Goal: Information Seeking & Learning: Learn about a topic

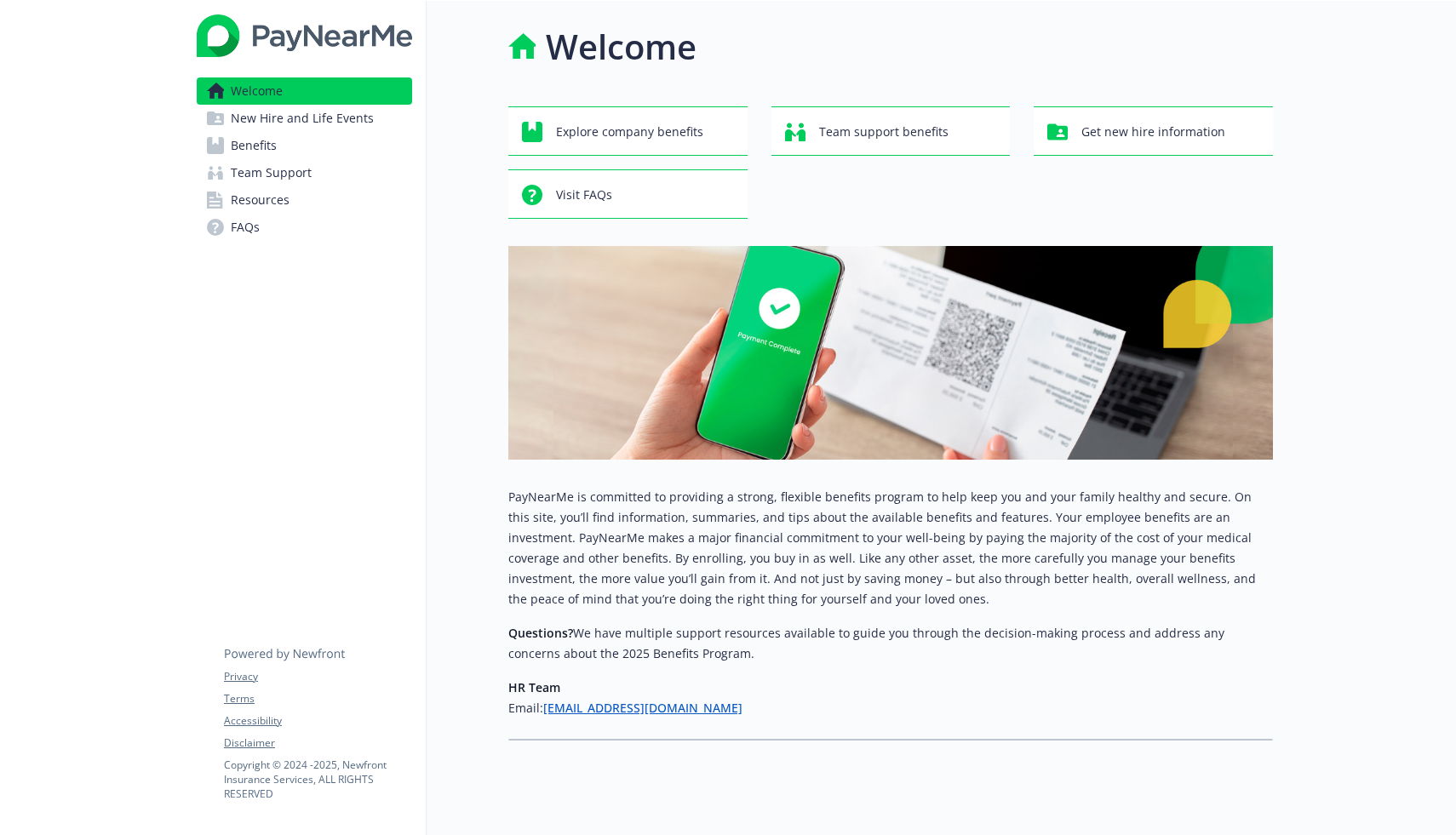
click at [251, 150] on span "Benefits" at bounding box center [254, 146] width 46 height 27
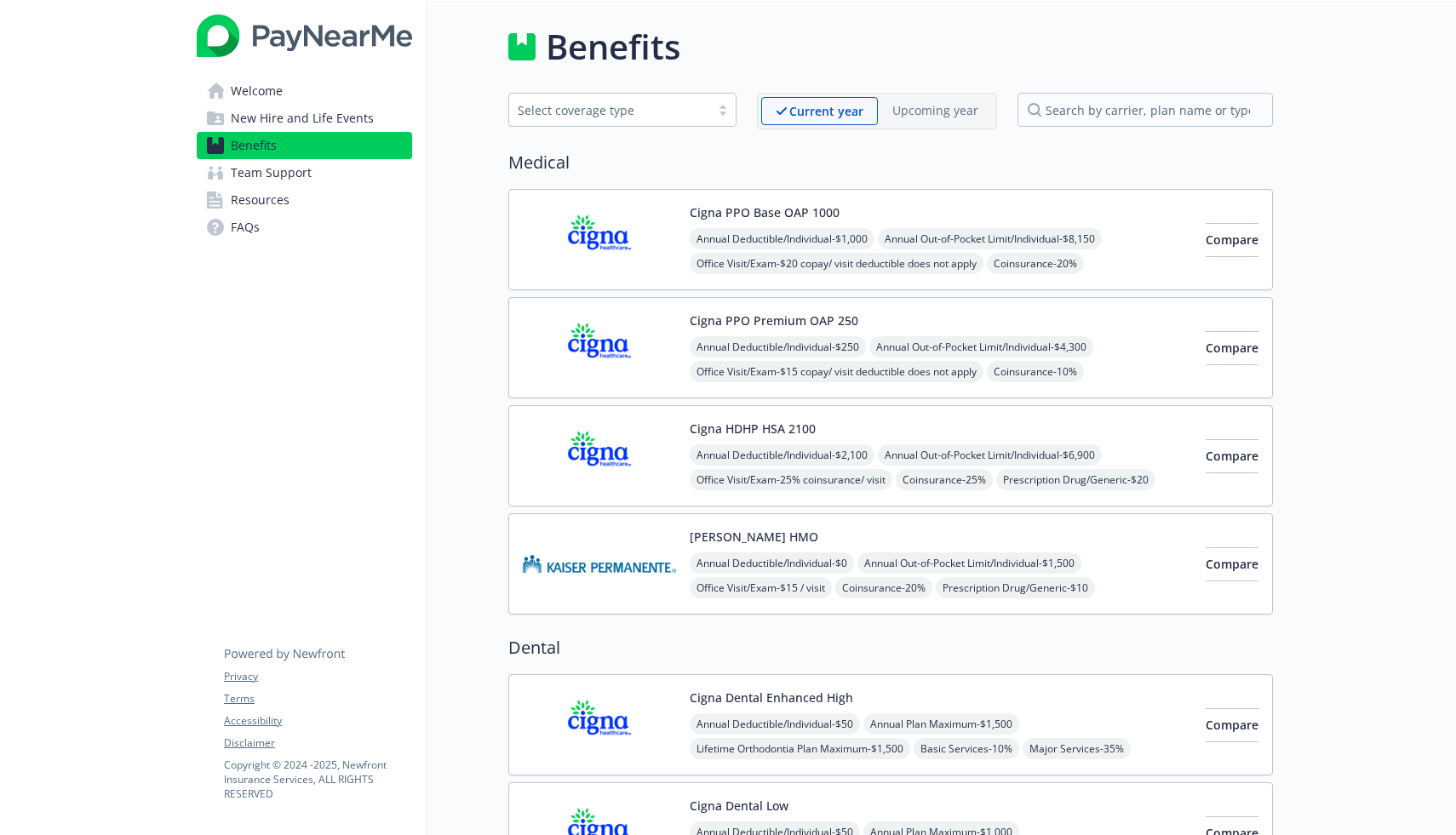
click at [992, 314] on div "Cigna PPO Premium OAP 250 Annual Deductible/Individual - $250 Annual Out-of-Poc…" at bounding box center [940, 348] width 502 height 72
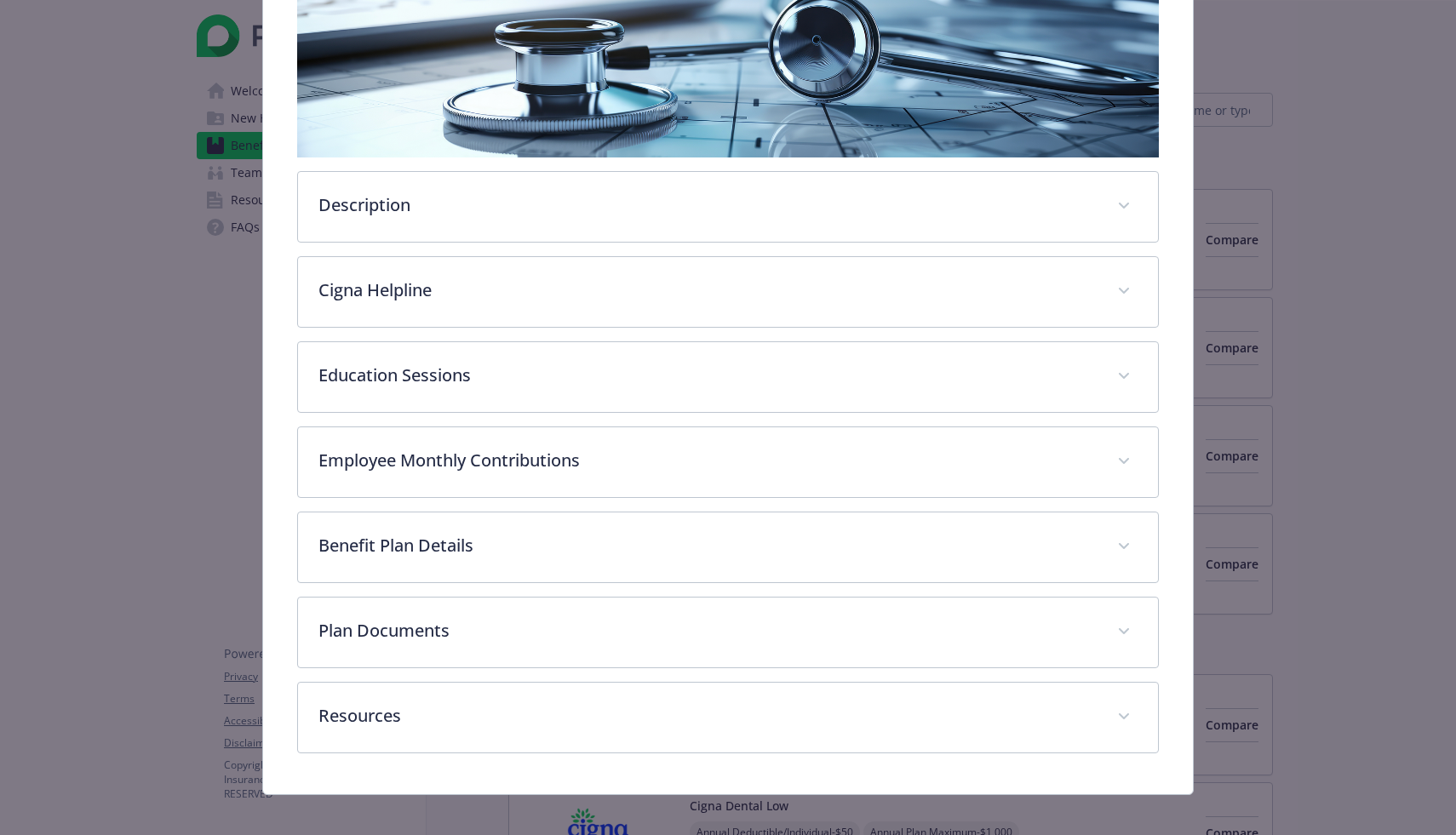
scroll to position [323, 0]
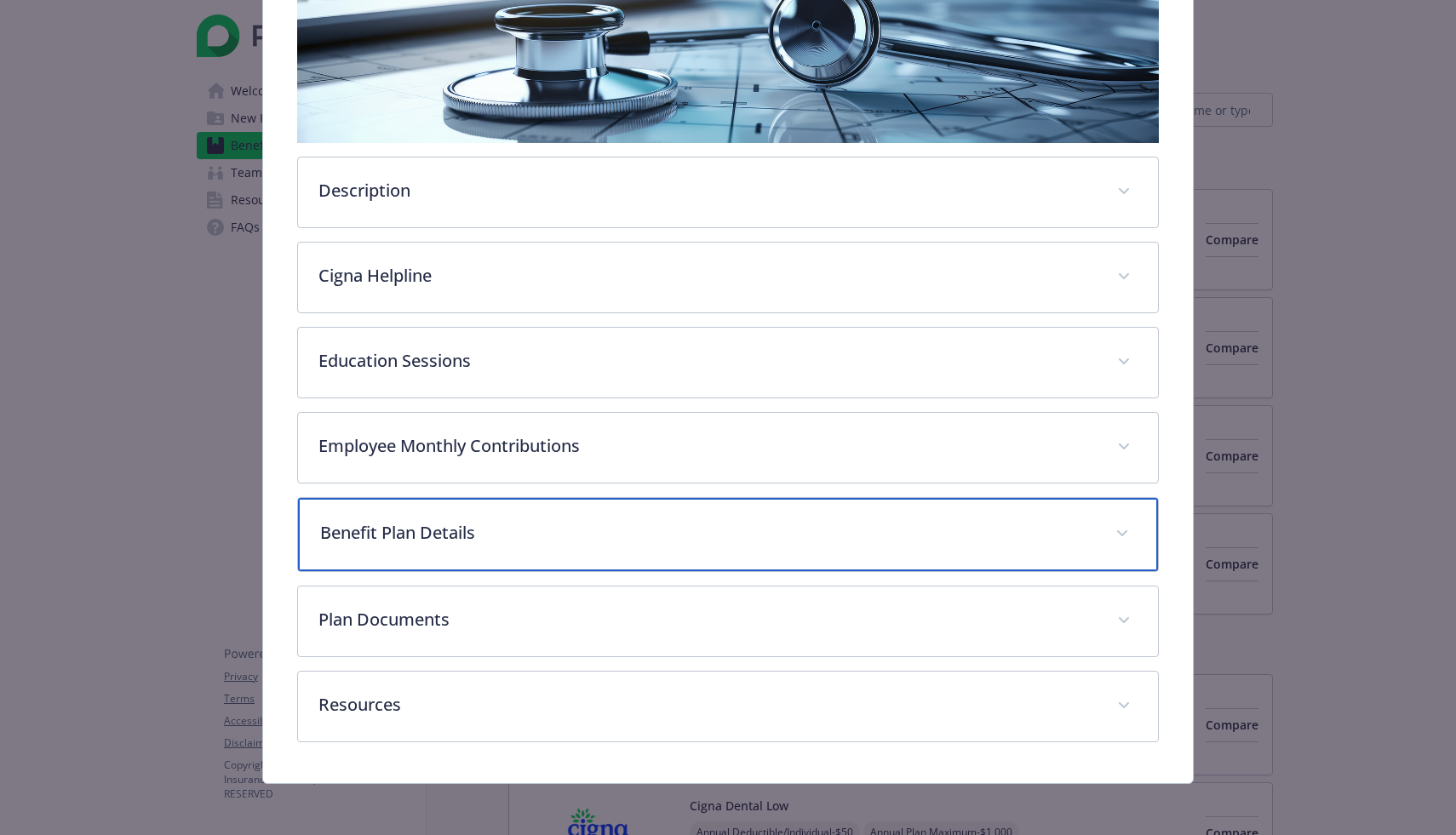
click at [544, 549] on div "Benefit Plan Details" at bounding box center [728, 535] width 860 height 73
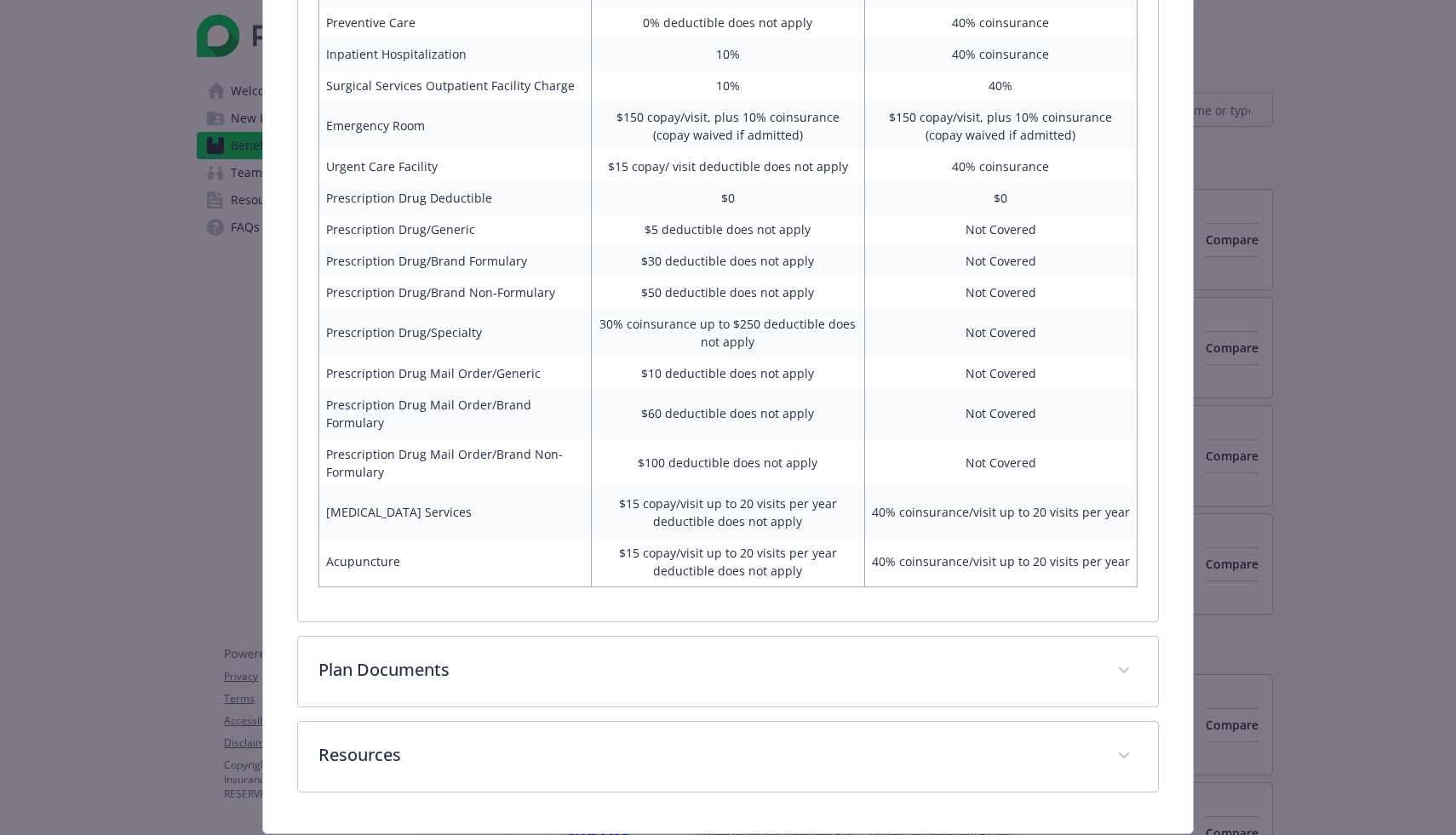
scroll to position [1222, 0]
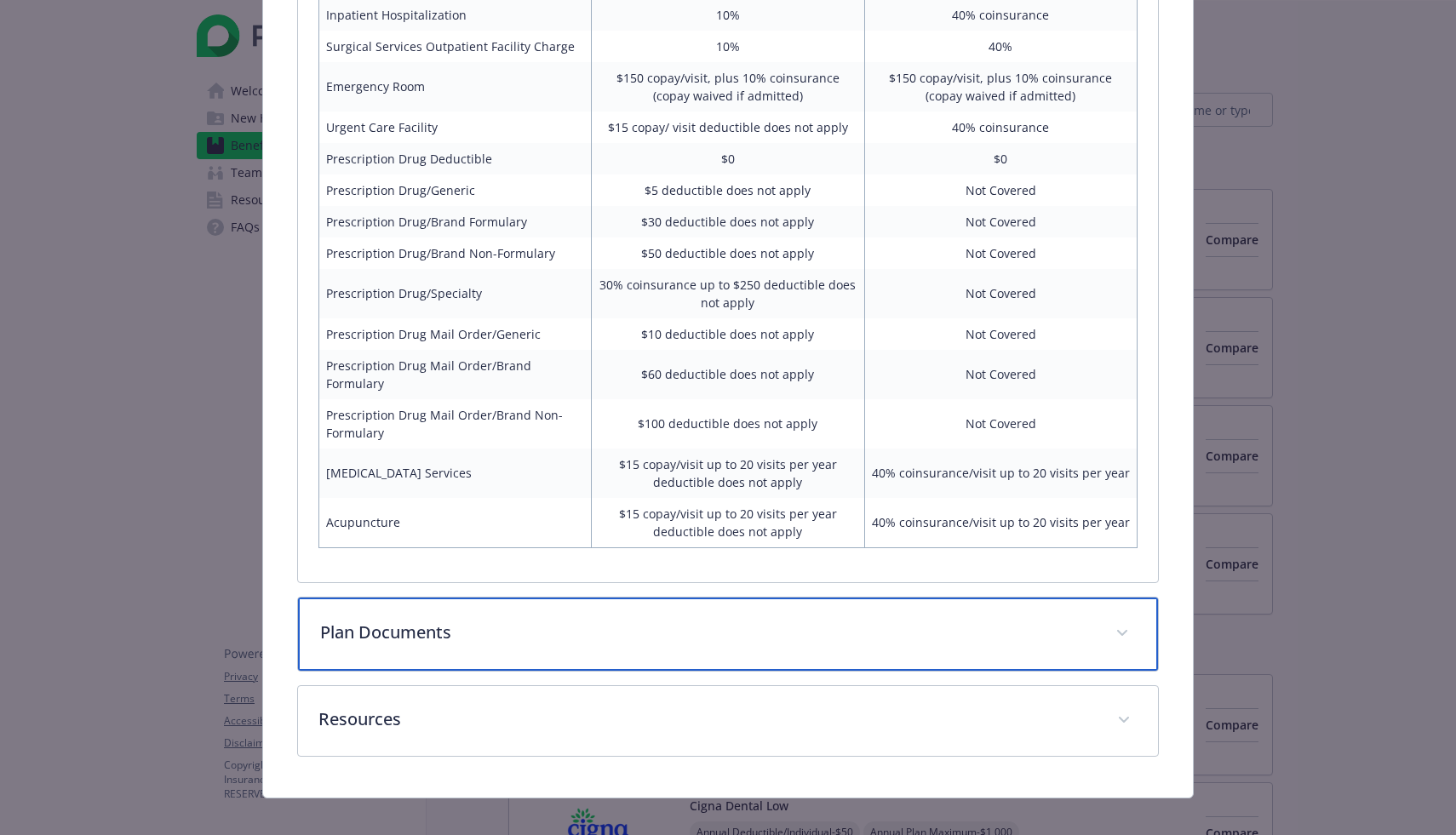
click at [536, 620] on p "Plan Documents" at bounding box center [708, 632] width 774 height 25
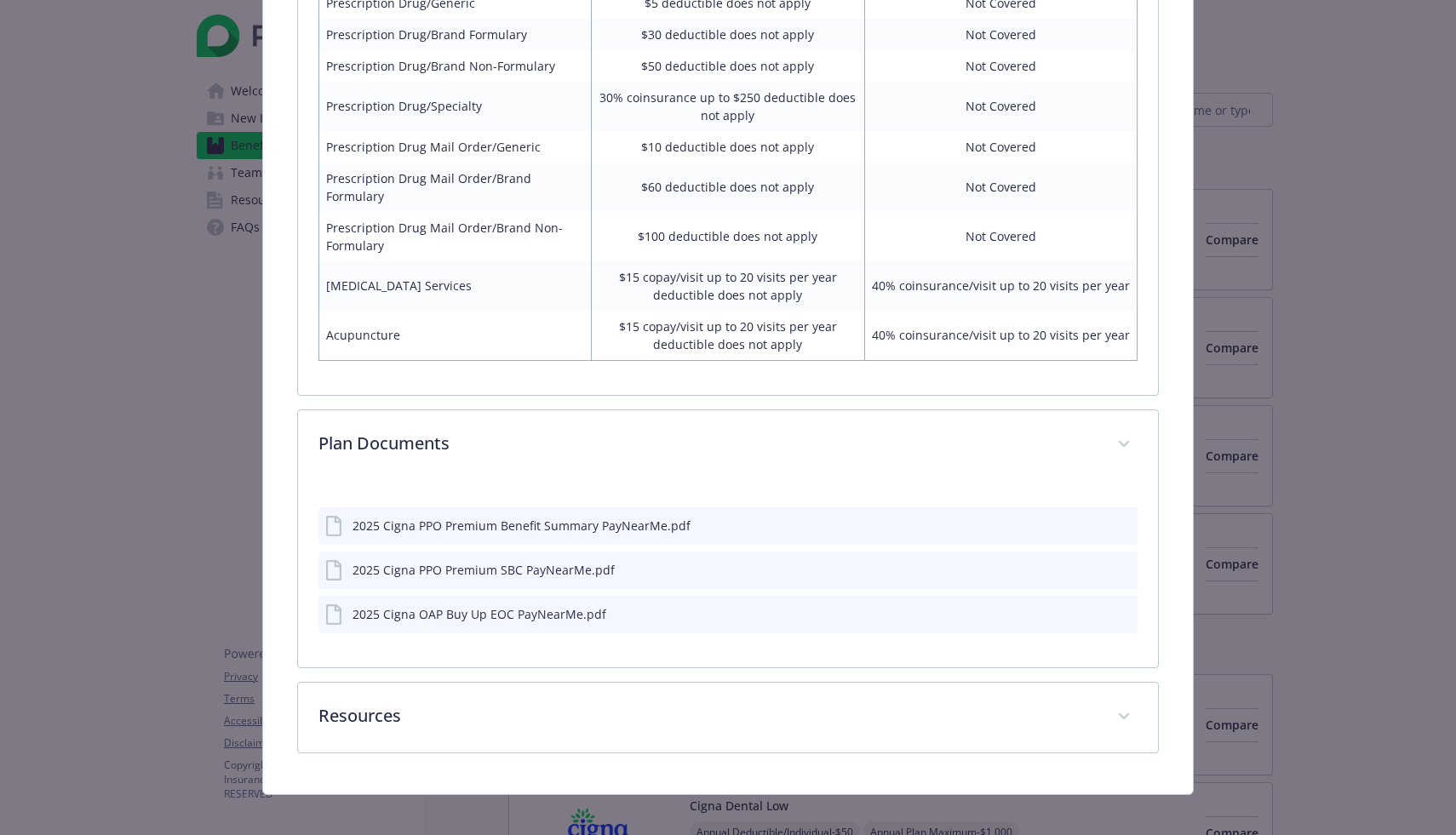
scroll to position [1406, 0]
click at [430, 520] on div "2025 Cigna PPO Premium Benefit Summary PayNearMe.pdf" at bounding box center [521, 529] width 338 height 18
click at [1085, 513] on div "2025 Cigna PPO Premium Benefit Summary PayNearMe.pdf" at bounding box center [728, 529] width 819 height 38
click at [1119, 522] on icon "preview file" at bounding box center [1121, 528] width 15 height 12
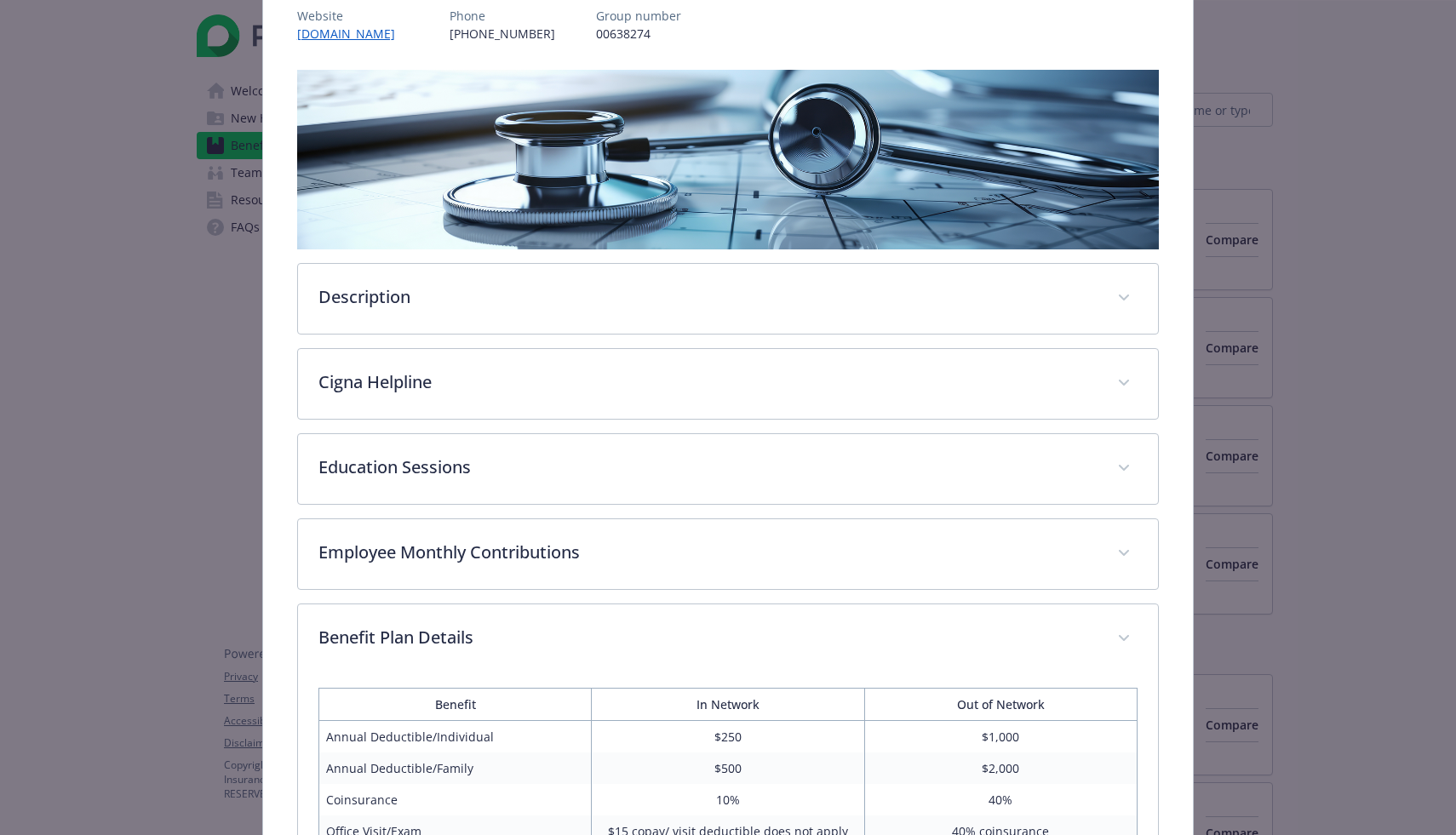
scroll to position [0, 0]
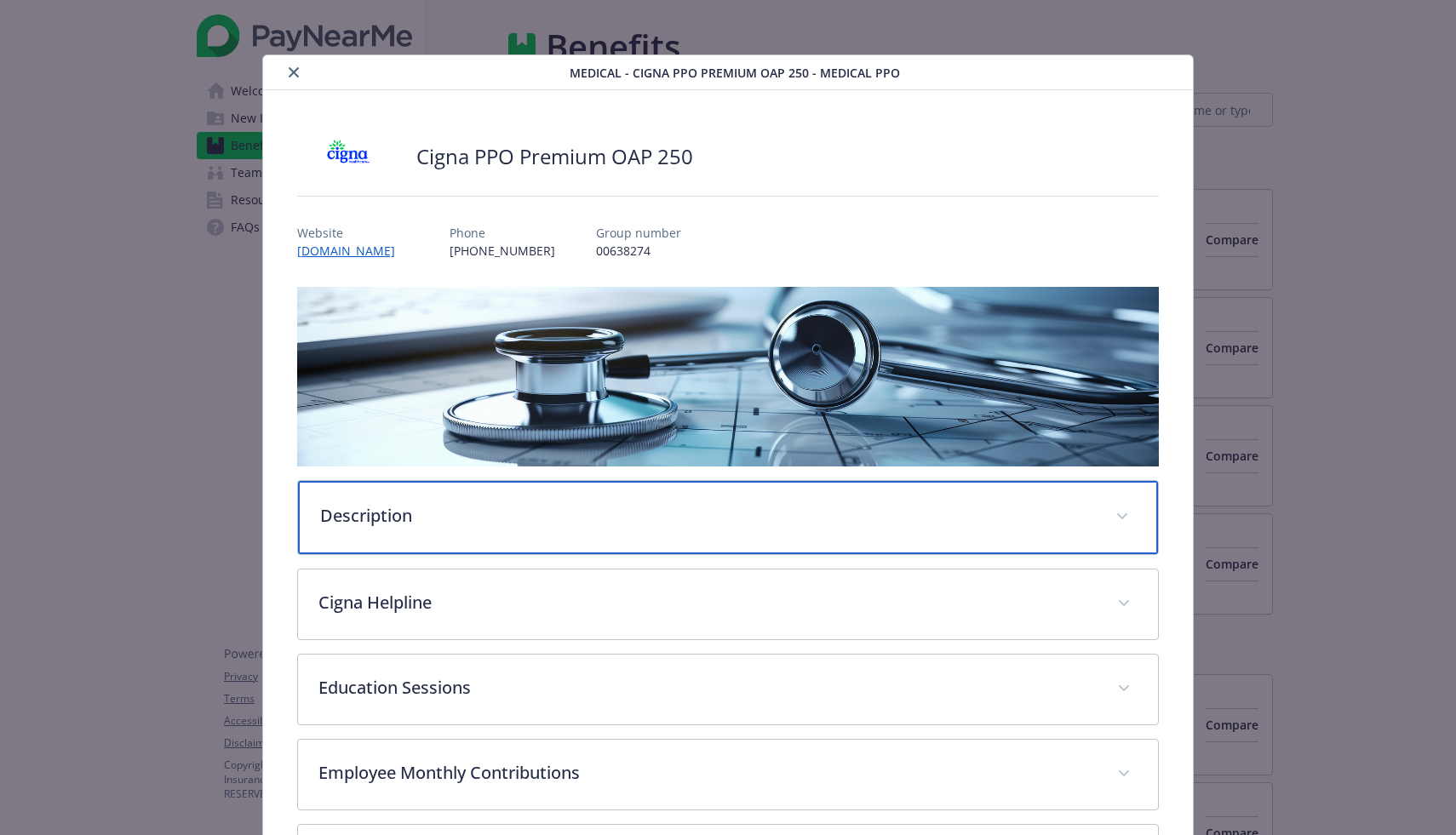
click at [621, 526] on p "Description" at bounding box center [708, 515] width 774 height 25
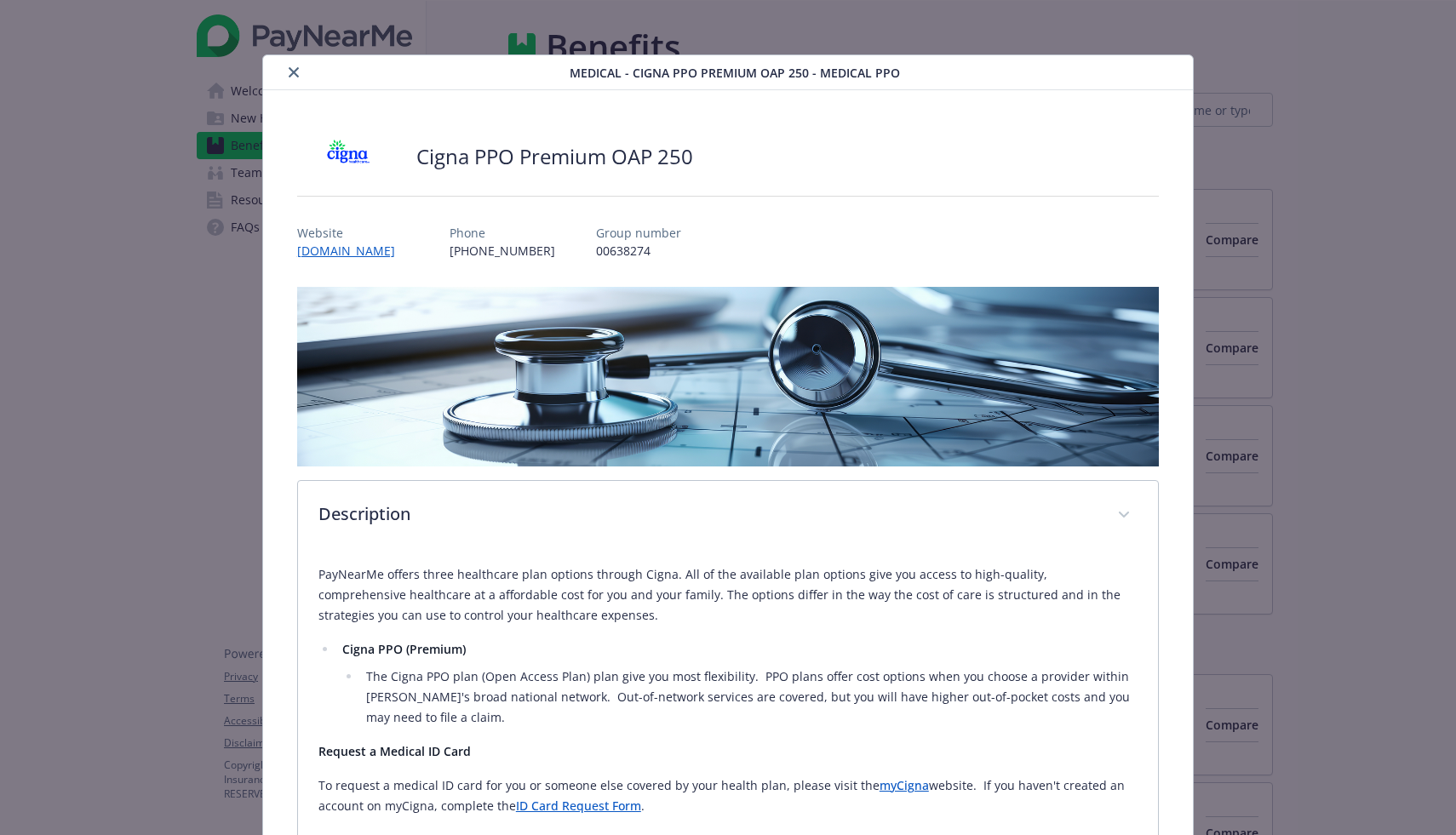
click at [293, 67] on button "close" at bounding box center [294, 71] width 20 height 20
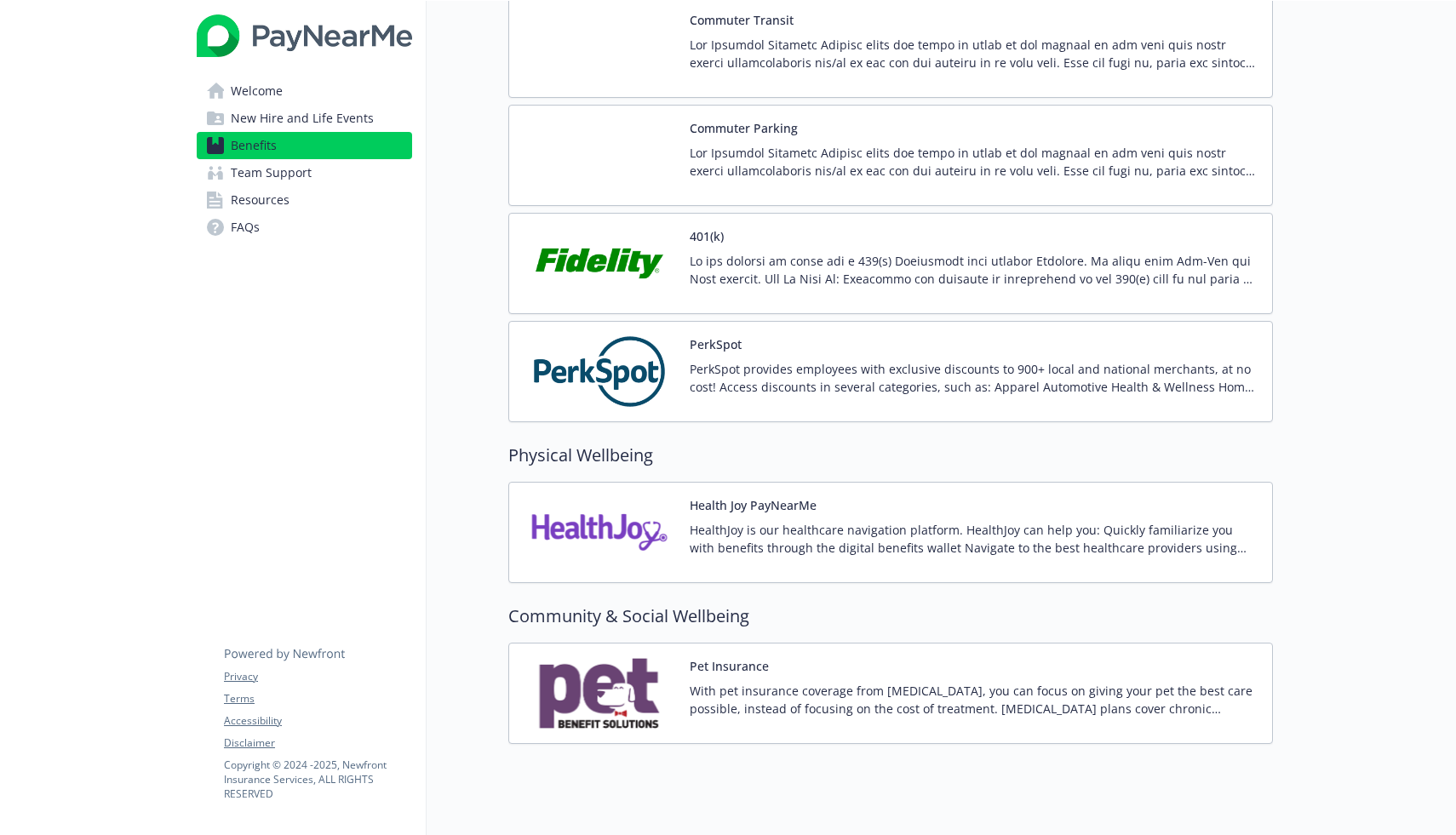
scroll to position [2916, 0]
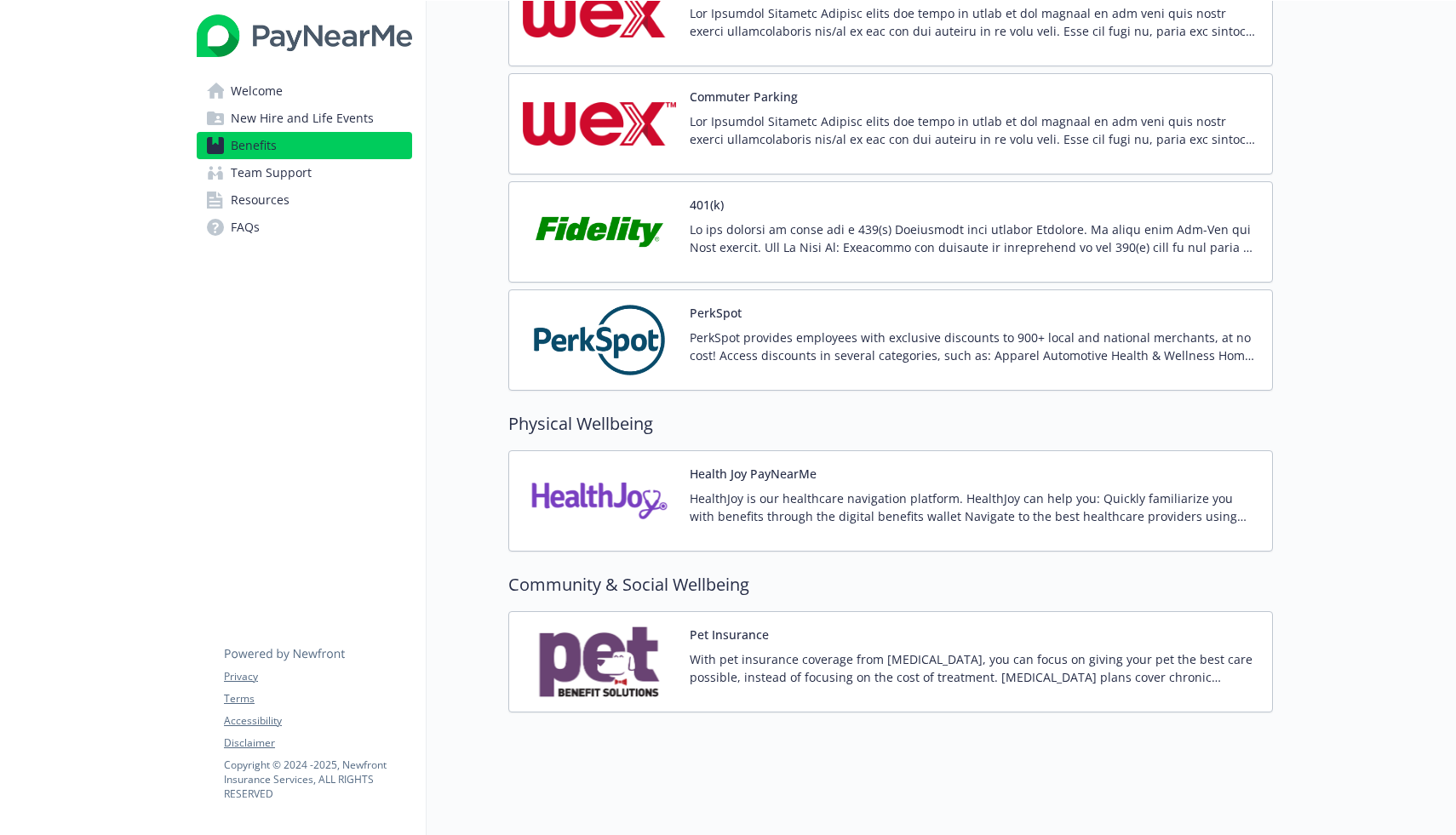
click at [273, 100] on span "Welcome" at bounding box center [257, 91] width 52 height 27
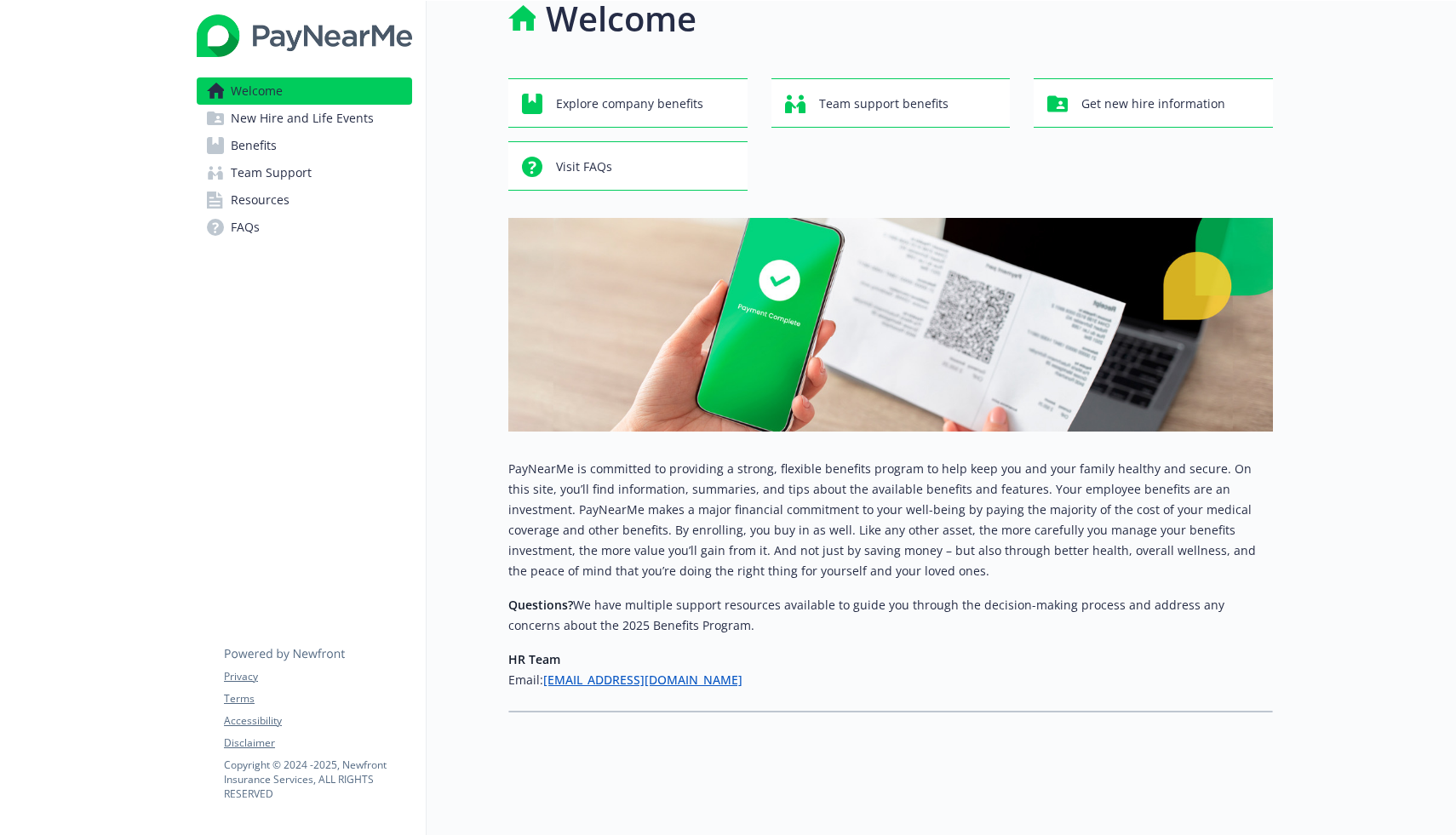
scroll to position [28, 0]
click at [632, 97] on span "Explore company benefits" at bounding box center [630, 104] width 148 height 33
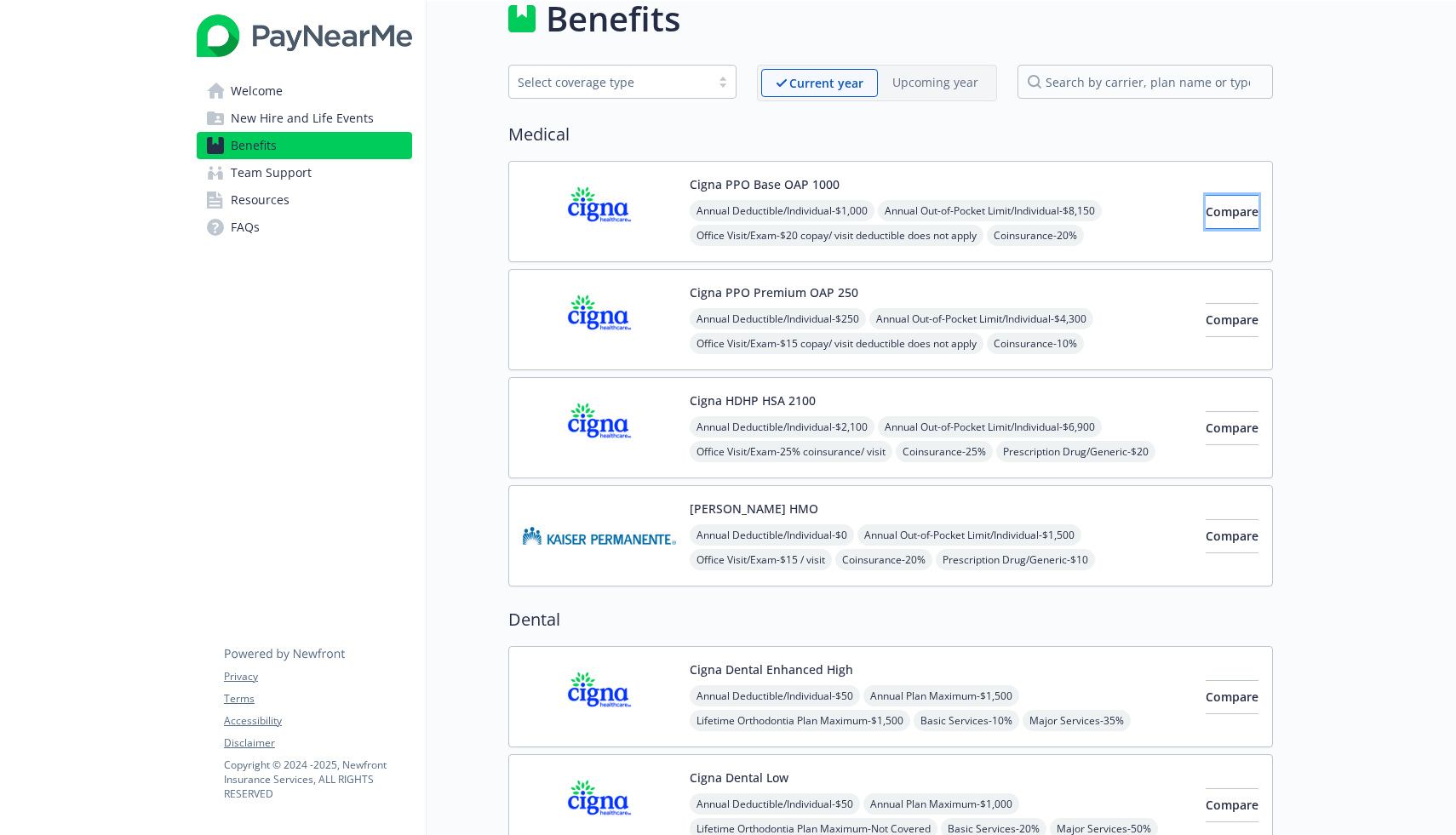
click at [1206, 220] on button "Compare" at bounding box center [1232, 211] width 53 height 34
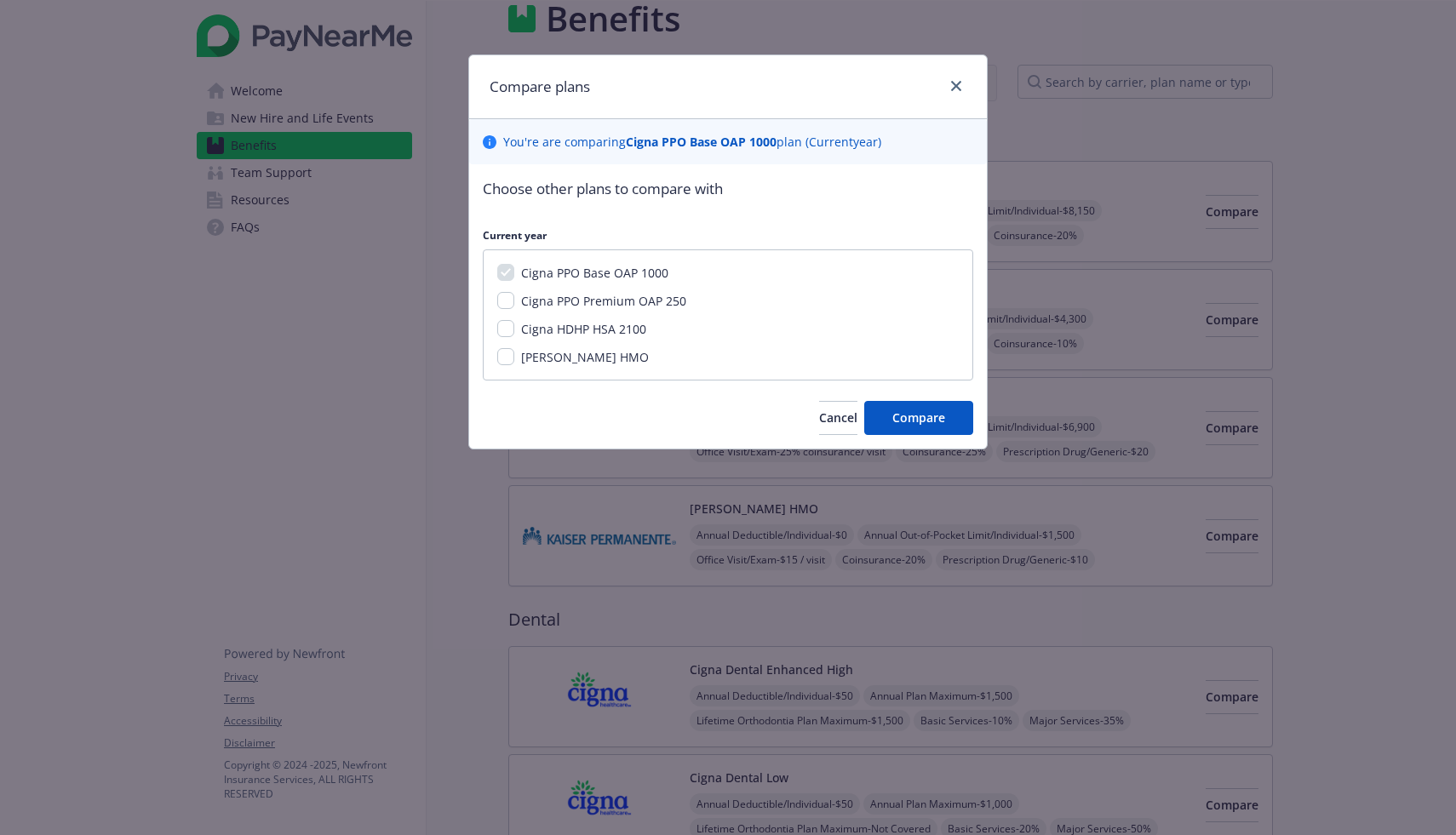
click at [626, 304] on span "Cigna PPO Premium OAP 250" at bounding box center [603, 300] width 165 height 16
click at [515, 304] on input "Cigna PPO Premium OAP 250" at bounding box center [506, 300] width 17 height 17
checkbox input "true"
click at [904, 407] on button "Compare" at bounding box center [918, 417] width 109 height 34
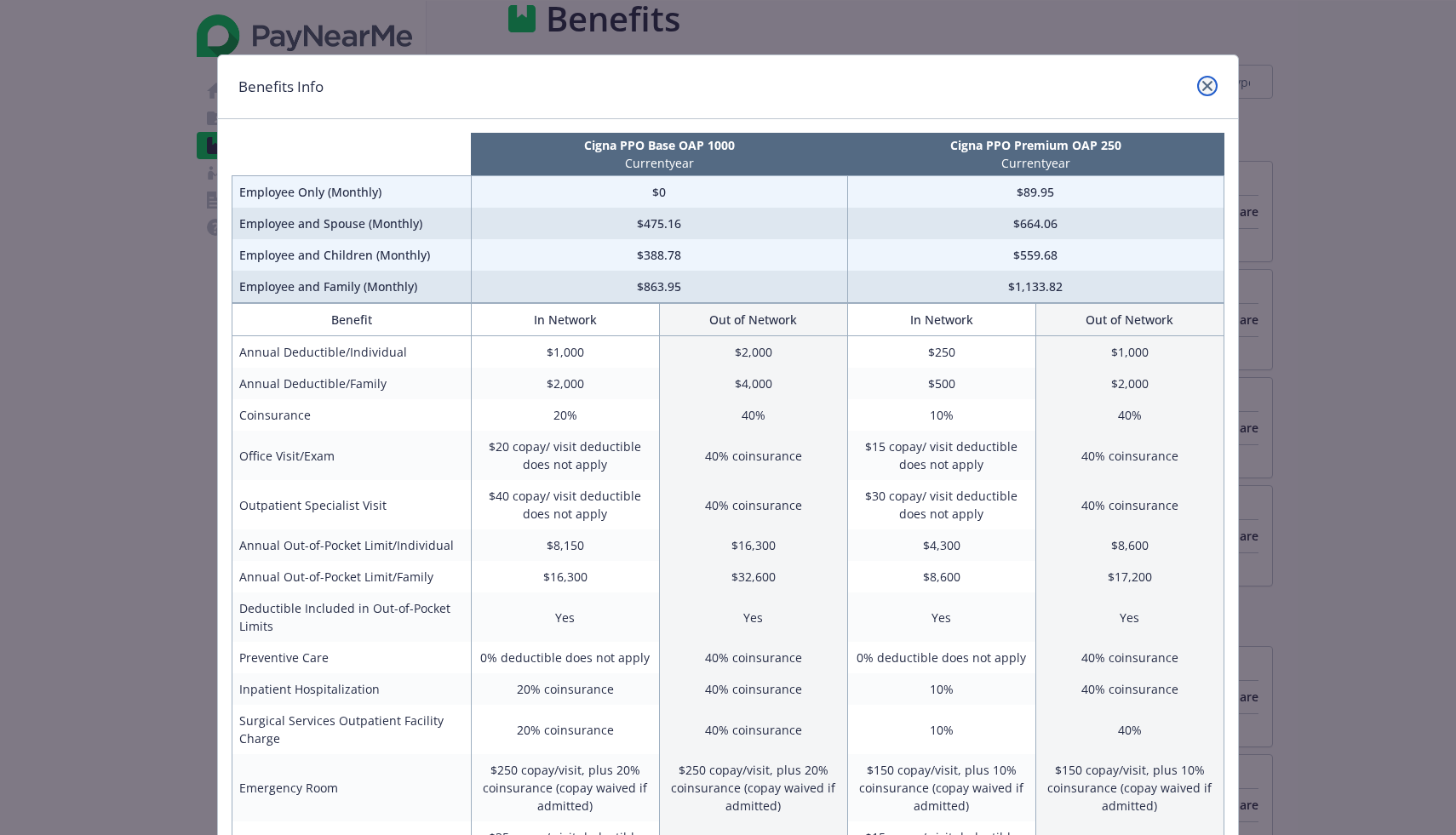
click at [1207, 90] on icon "close" at bounding box center [1207, 86] width 11 height 11
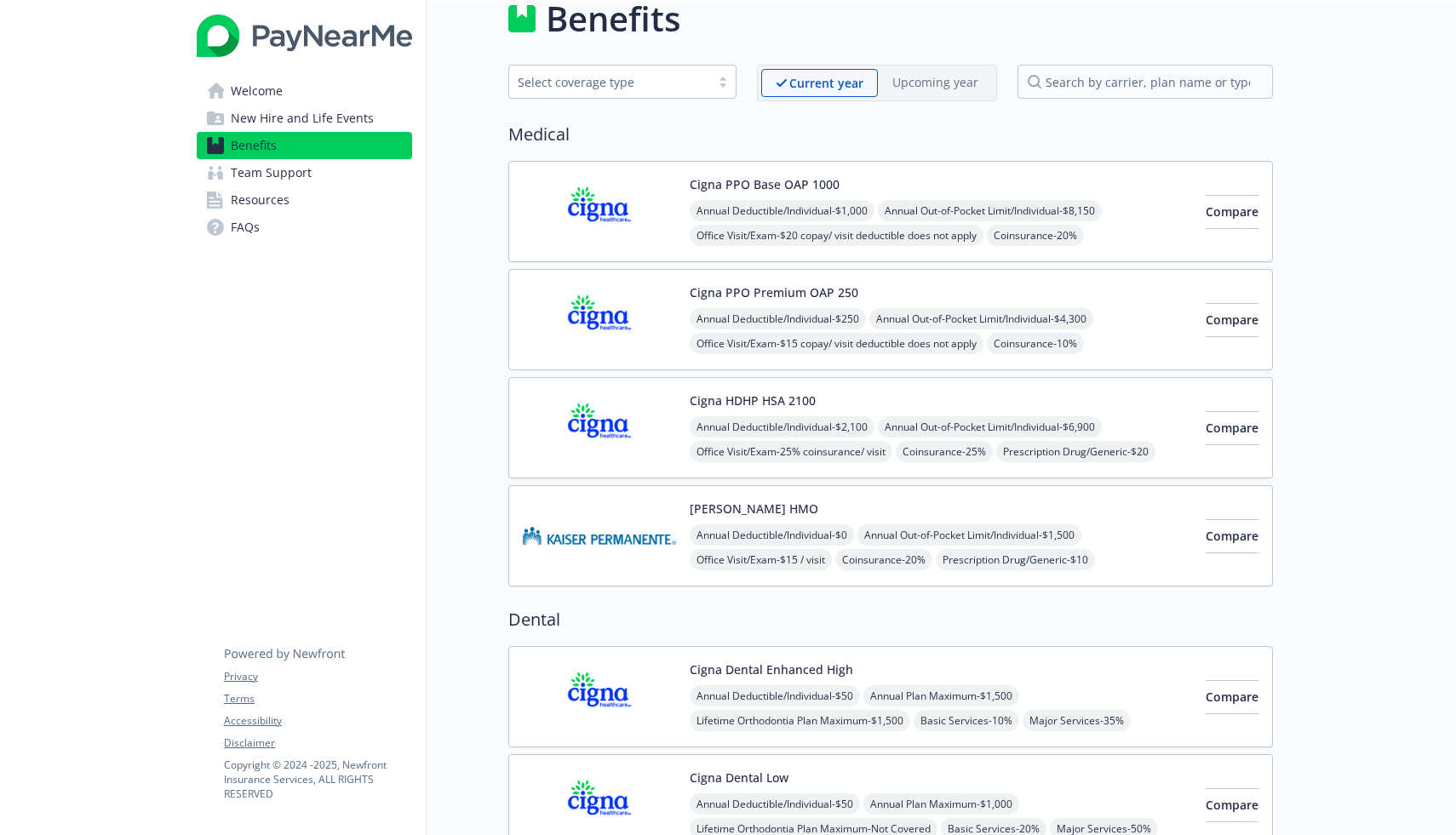
click at [266, 155] on span "Benefits" at bounding box center [254, 146] width 46 height 27
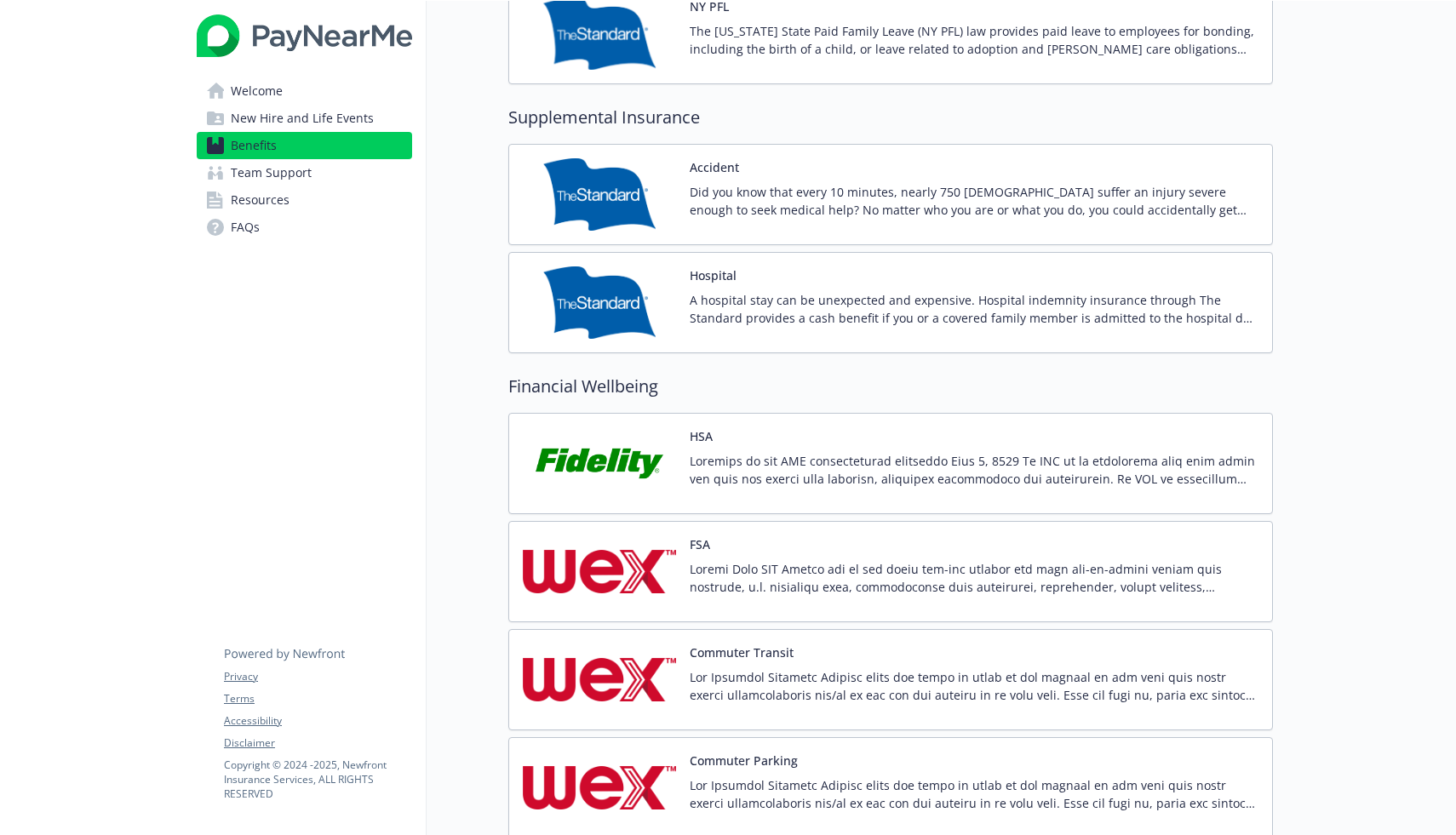
click at [839, 313] on p "A hospital stay can be unexpected and expensive. Hospital indemnity insurance t…" at bounding box center [973, 309] width 569 height 36
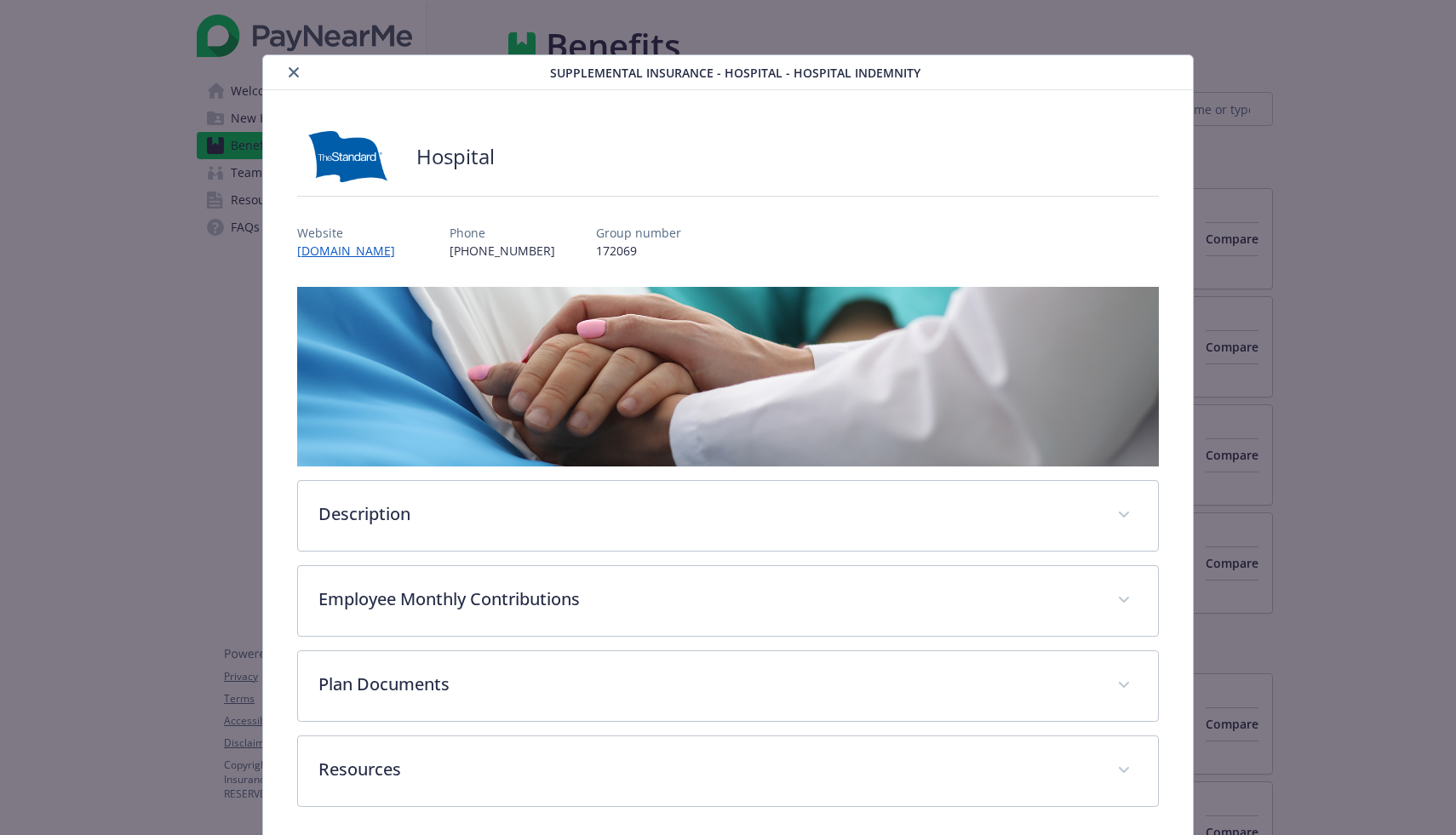
scroll to position [2248, 0]
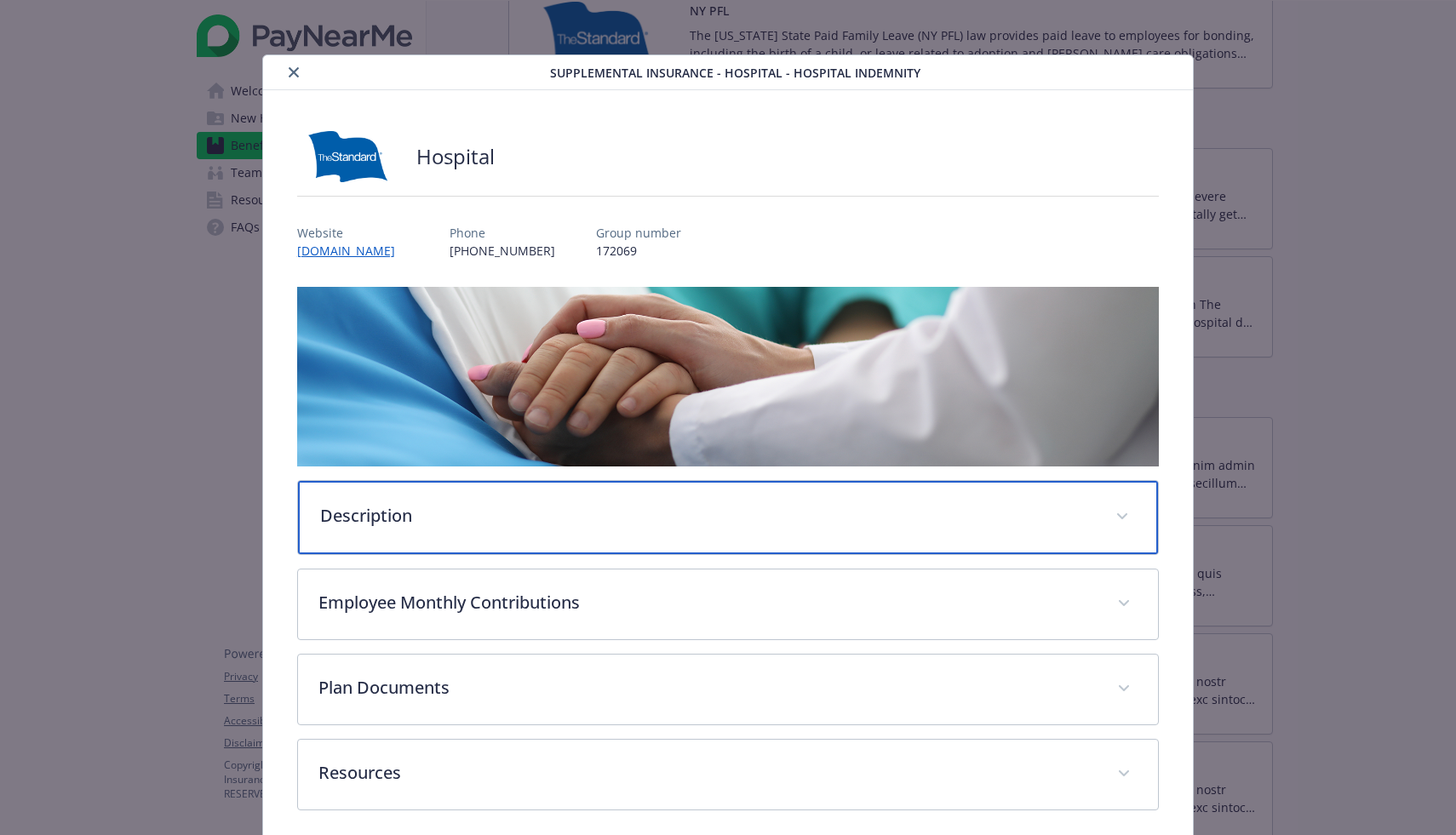
click at [339, 508] on p "Description" at bounding box center [708, 515] width 774 height 25
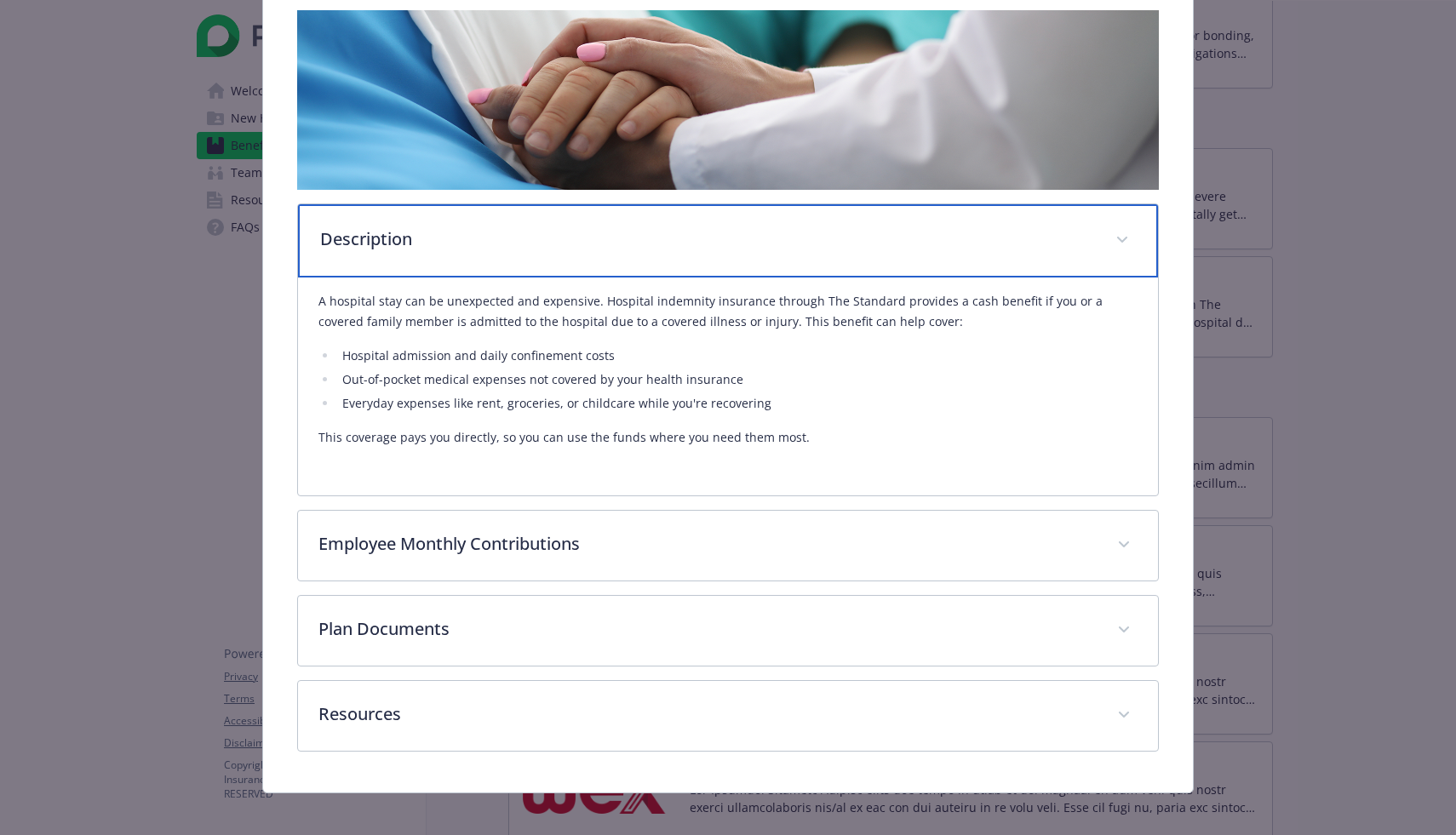
scroll to position [278, 0]
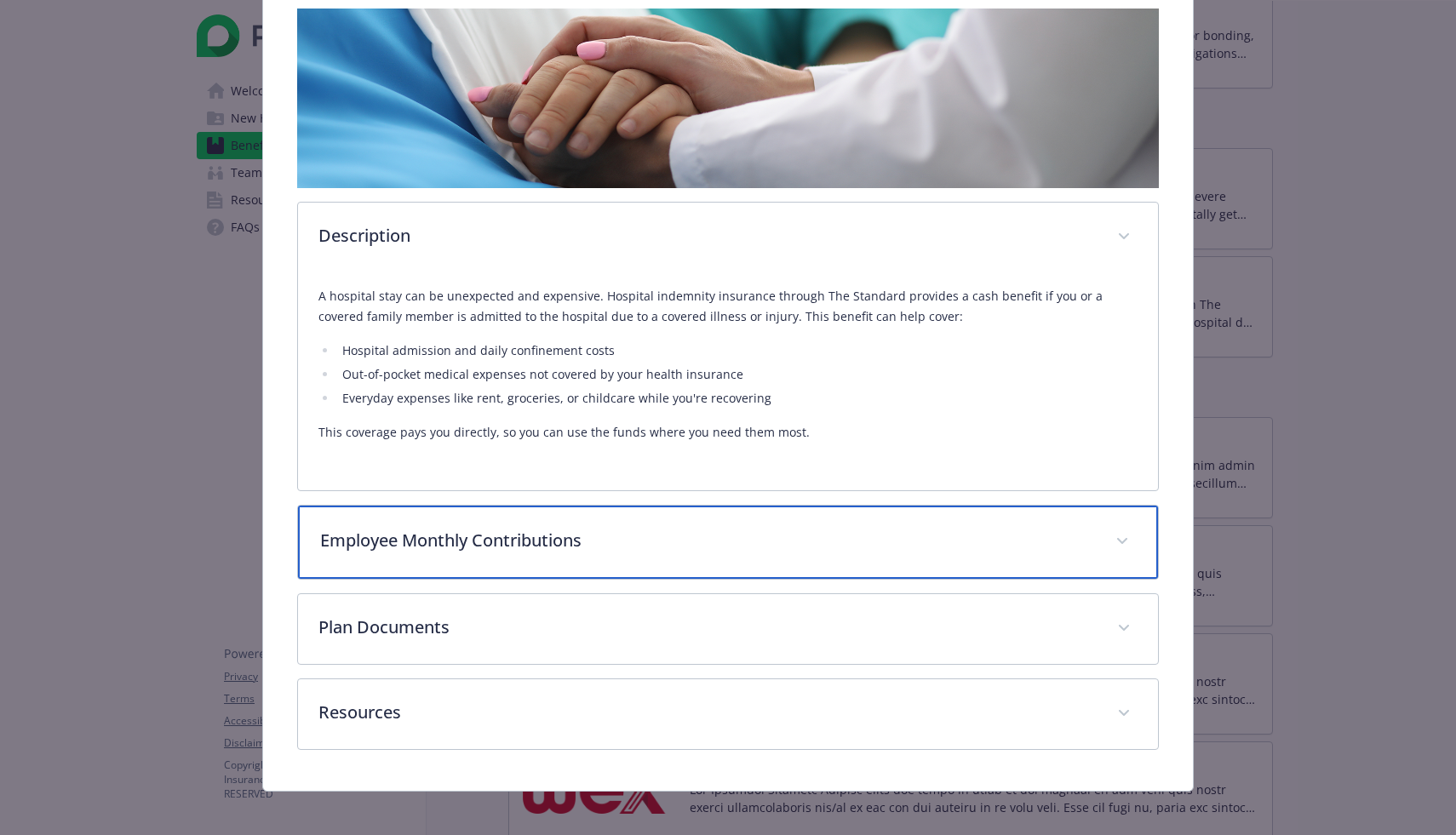
click at [487, 543] on p "Employee Monthly Contributions" at bounding box center [708, 541] width 774 height 25
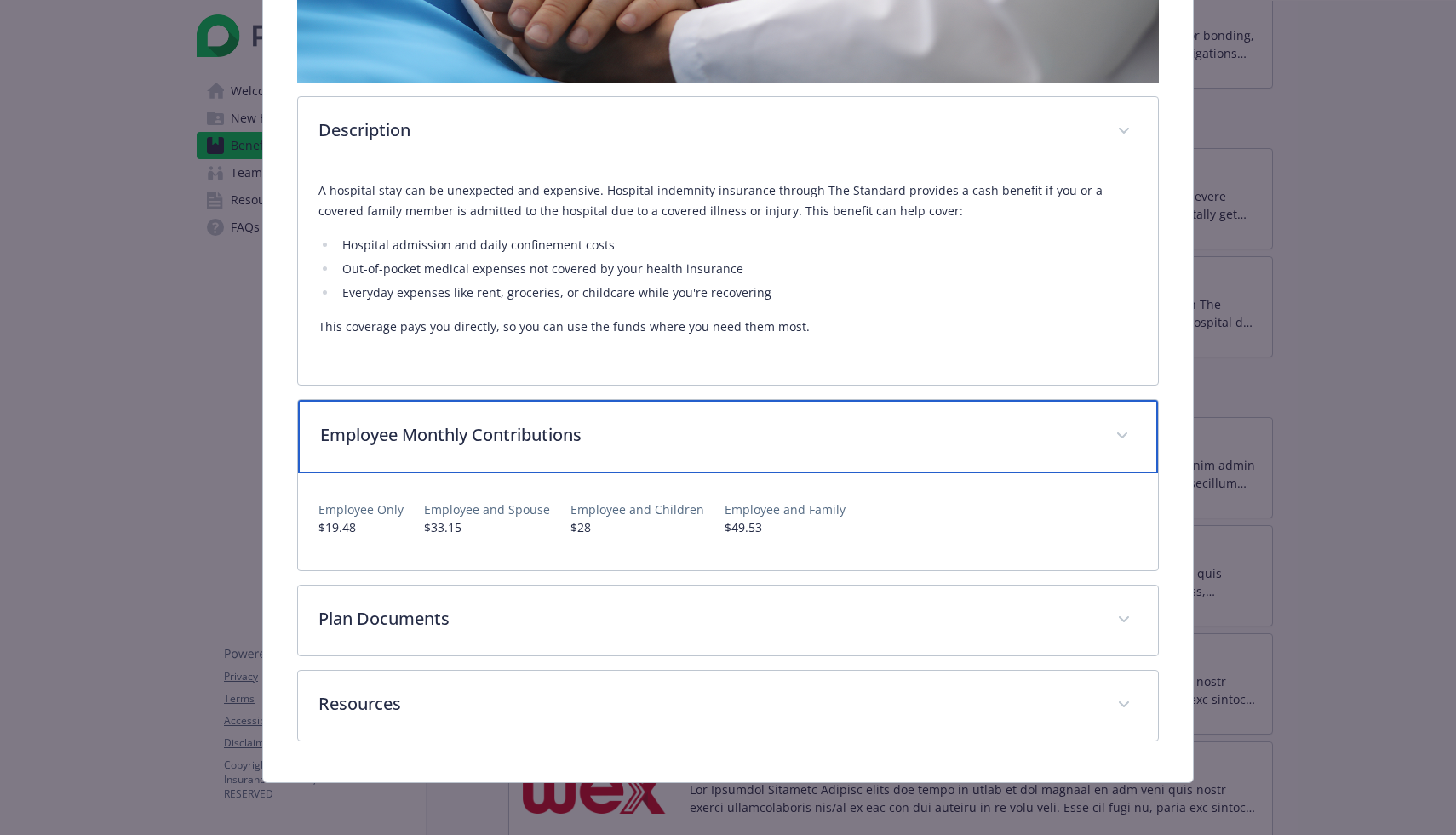
scroll to position [385, 0]
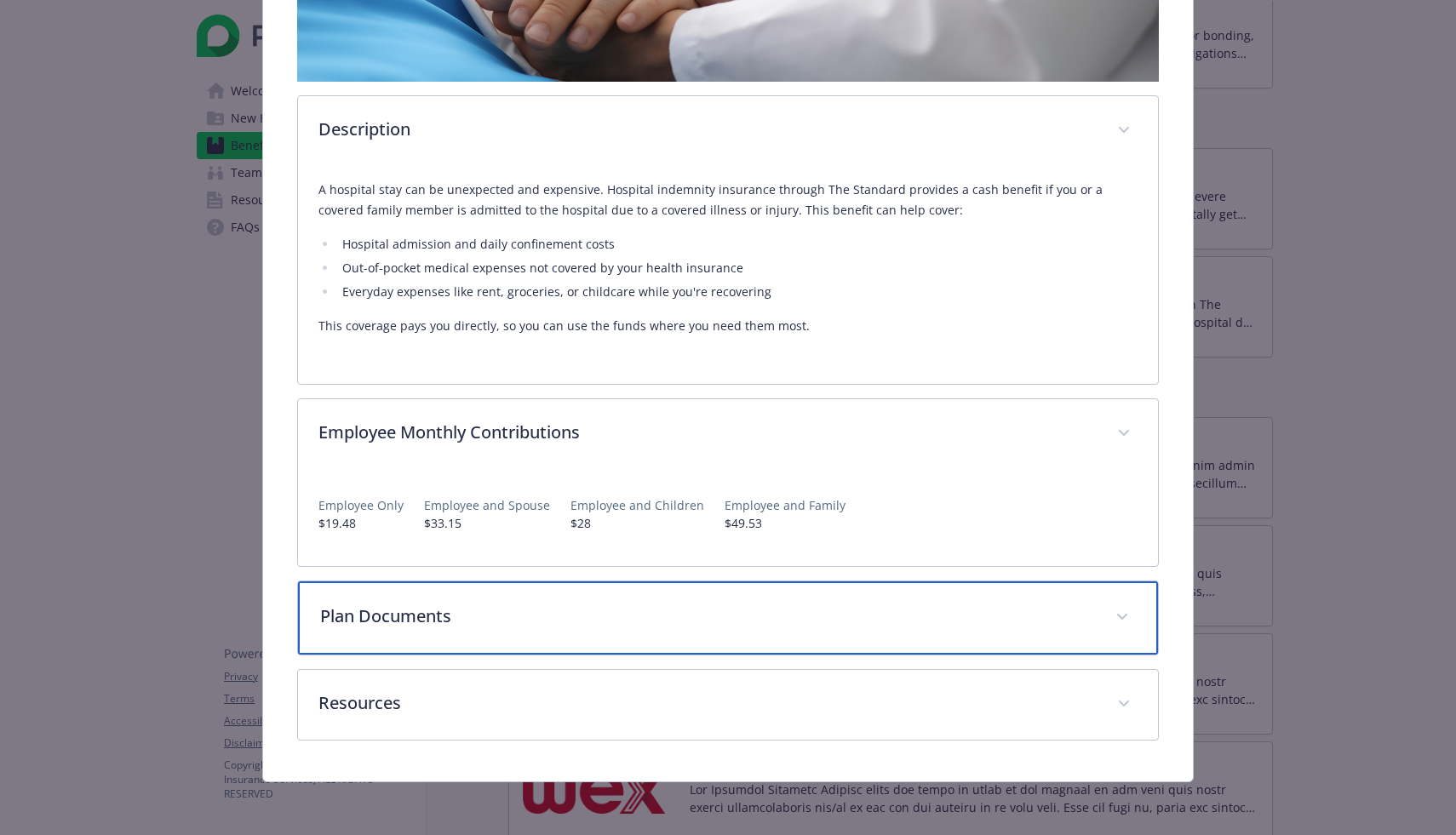
click at [406, 617] on p "Plan Documents" at bounding box center [708, 616] width 774 height 25
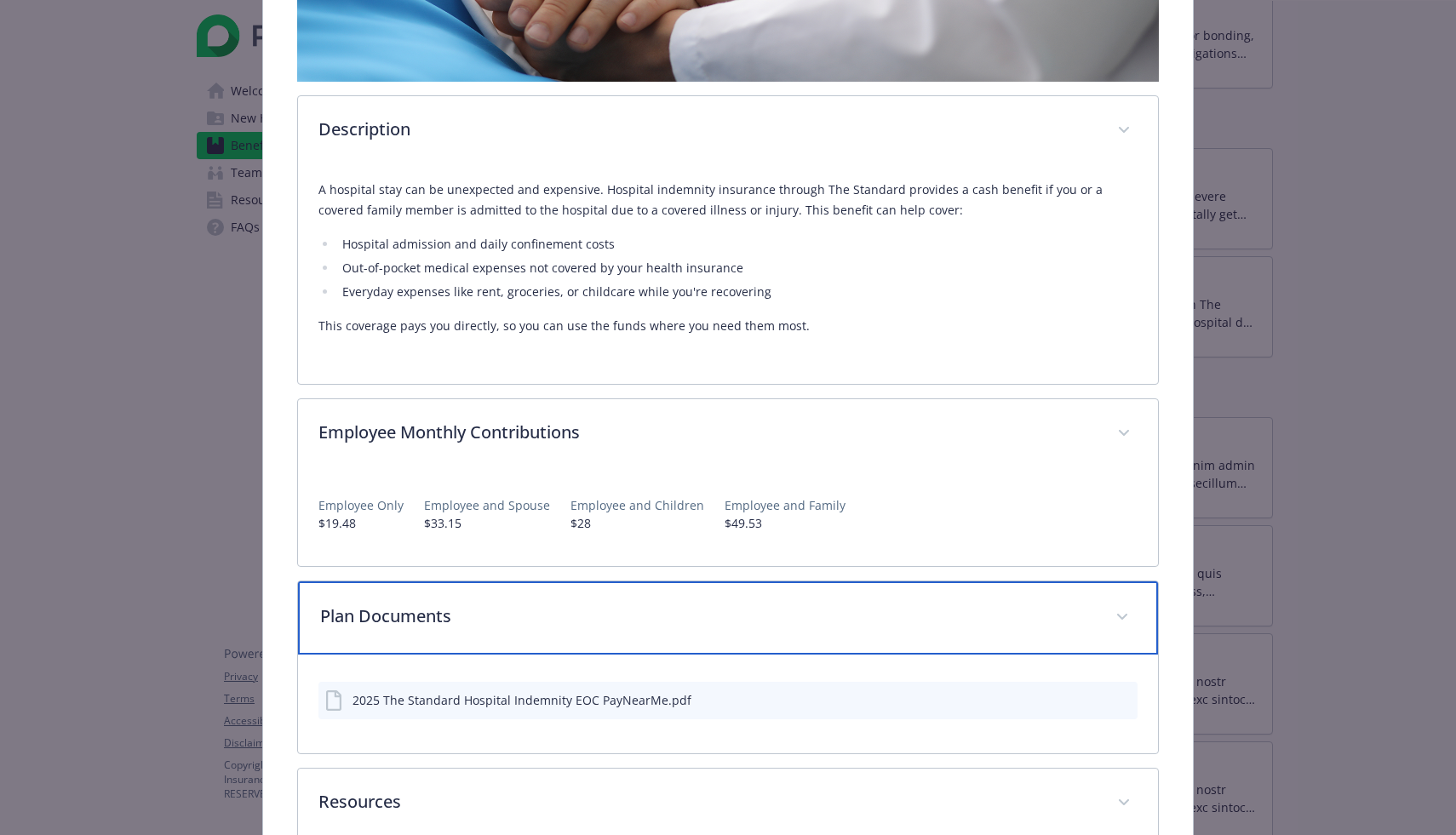
scroll to position [472, 0]
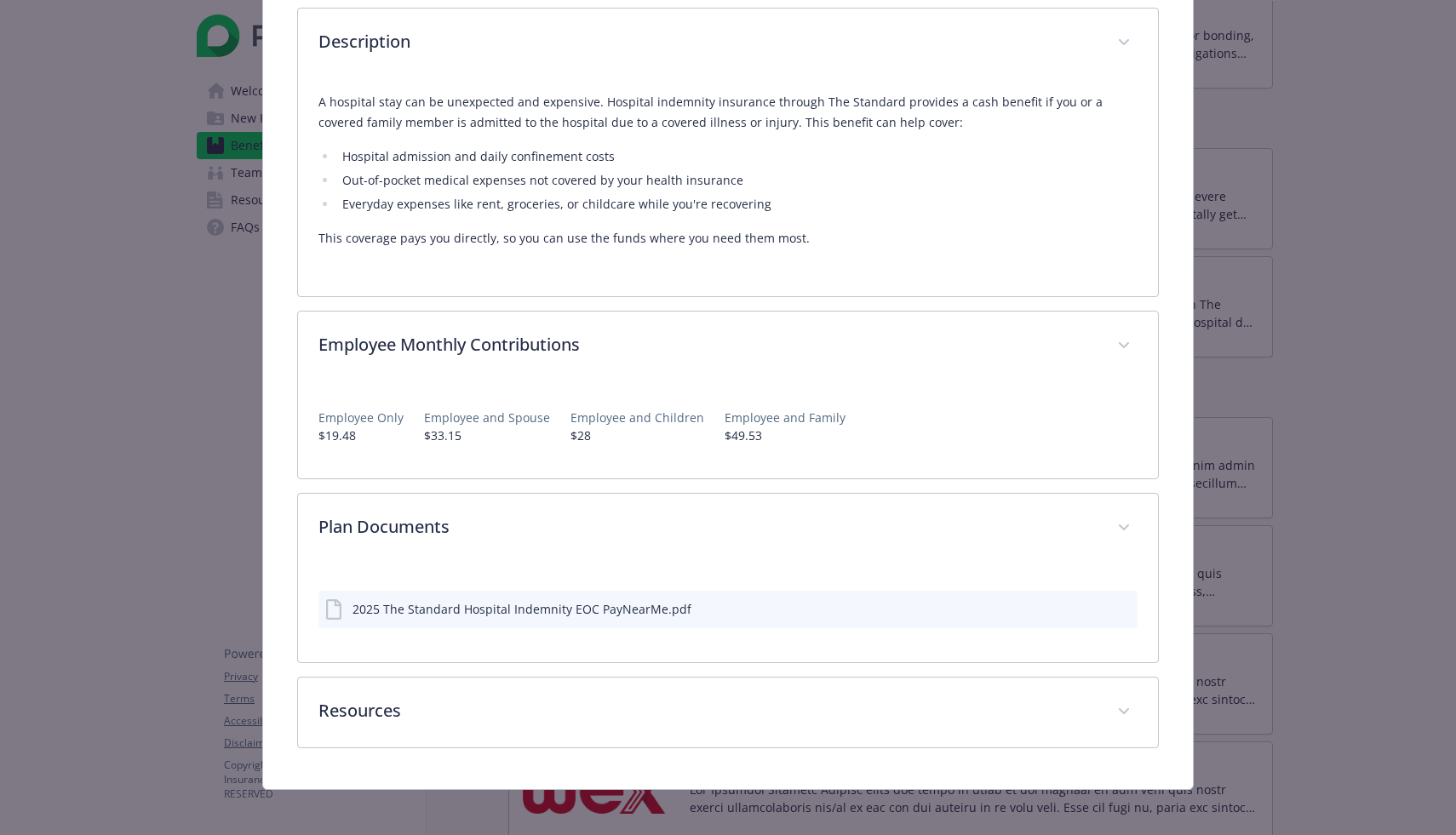
click at [550, 623] on div "2025 The Standard Hospital Indemnity EOC PayNearMe.pdf" at bounding box center [728, 609] width 819 height 38
click at [553, 610] on div "2025 The Standard Hospital Indemnity EOC PayNearMe.pdf" at bounding box center [521, 609] width 339 height 18
click at [1124, 608] on icon "preview file" at bounding box center [1121, 607] width 15 height 12
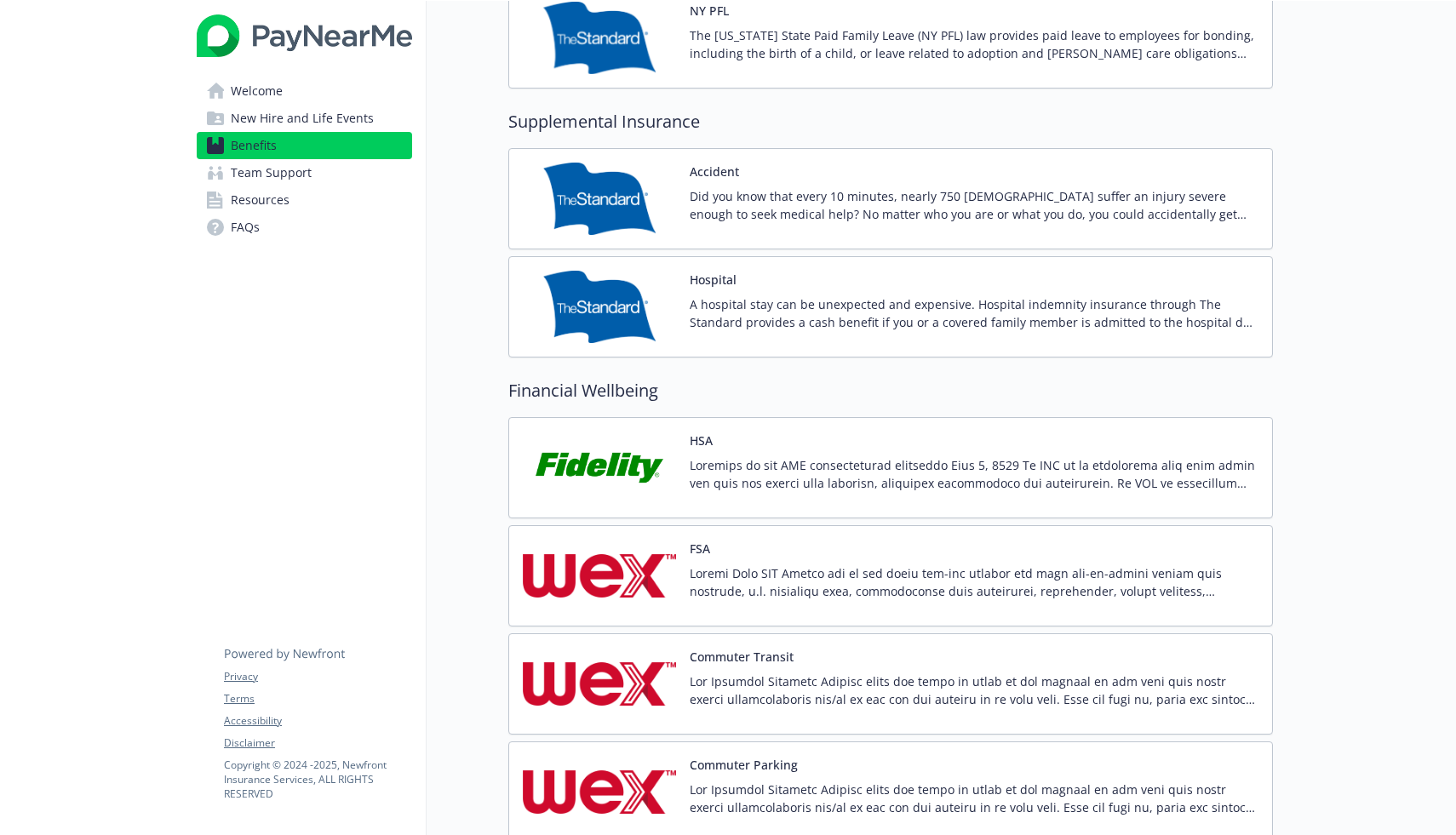
click at [772, 183] on div "Accident Did you know that every 10 minutes, nearly 750 [DEMOGRAPHIC_DATA] suff…" at bounding box center [973, 198] width 569 height 72
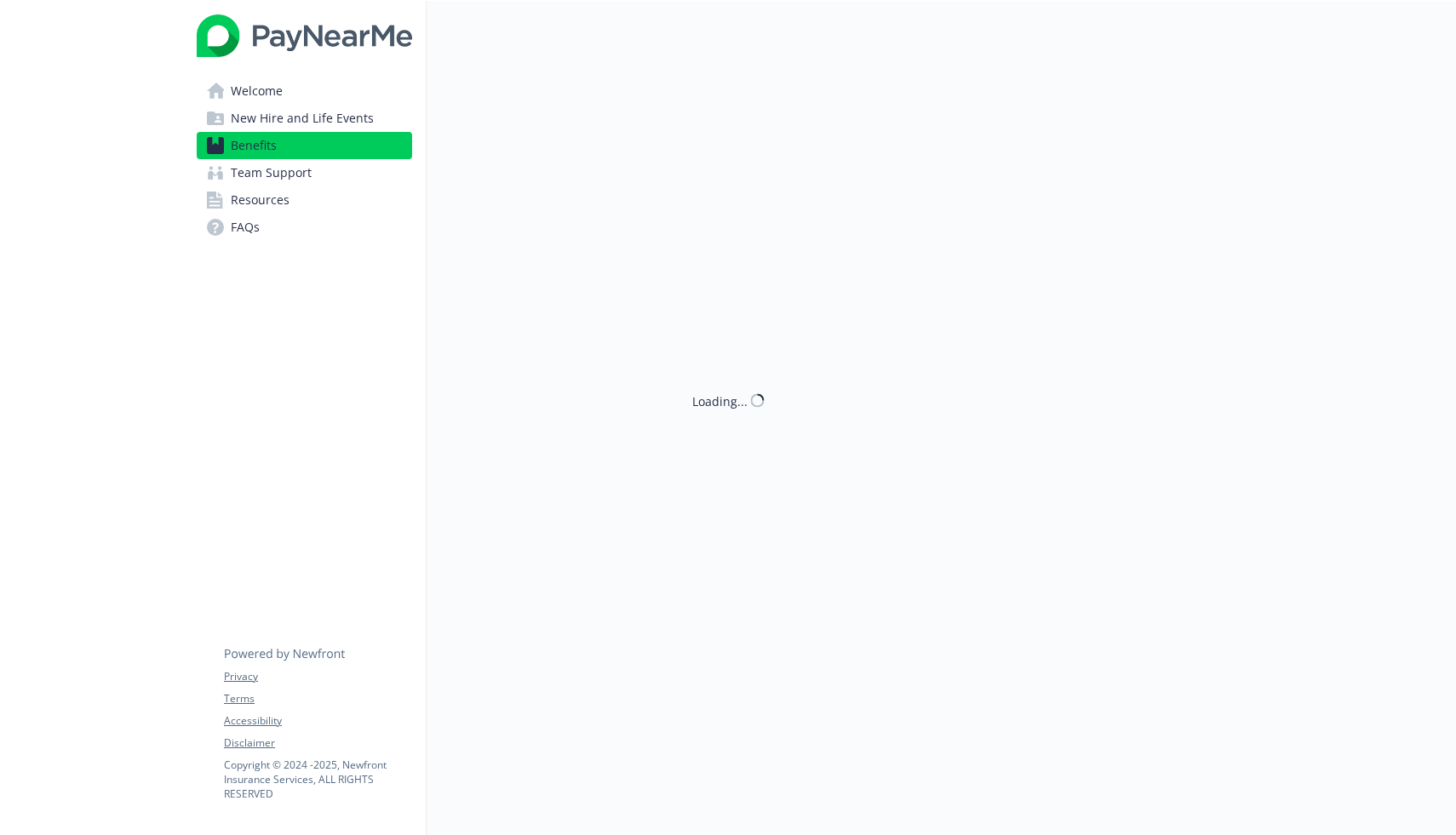
scroll to position [2248, 0]
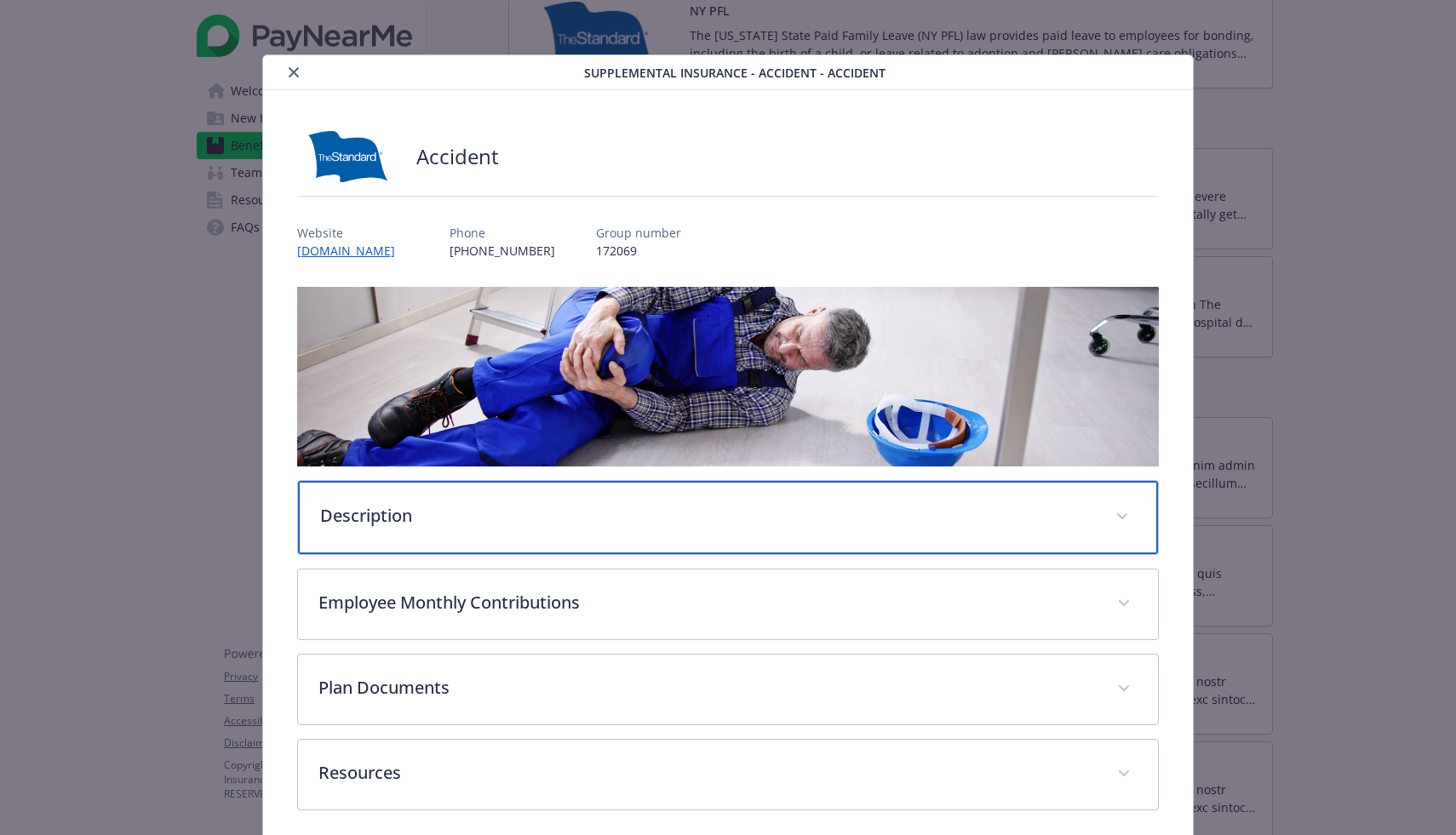
click at [385, 500] on div "Description" at bounding box center [728, 517] width 860 height 73
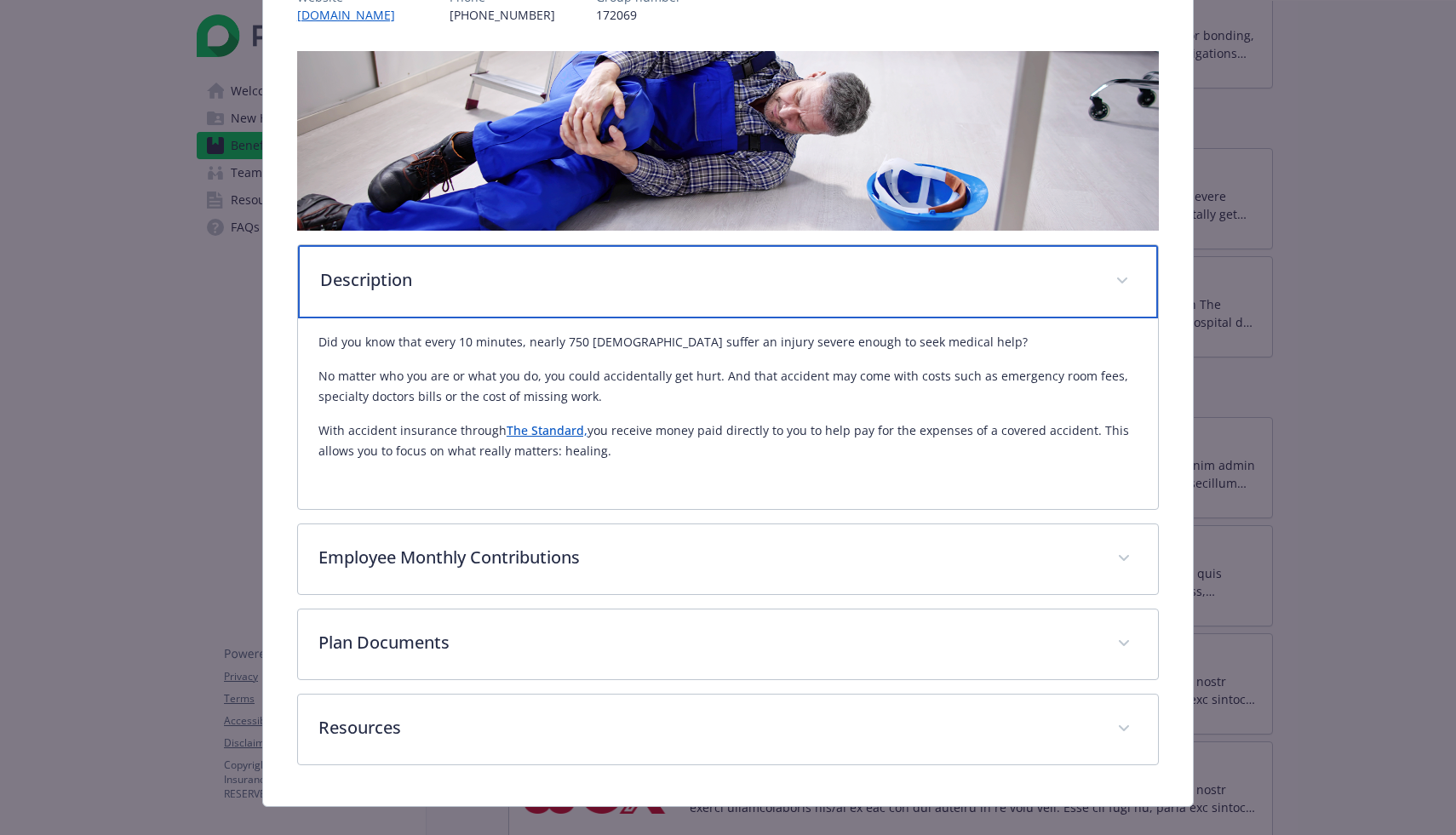
scroll to position [263, 0]
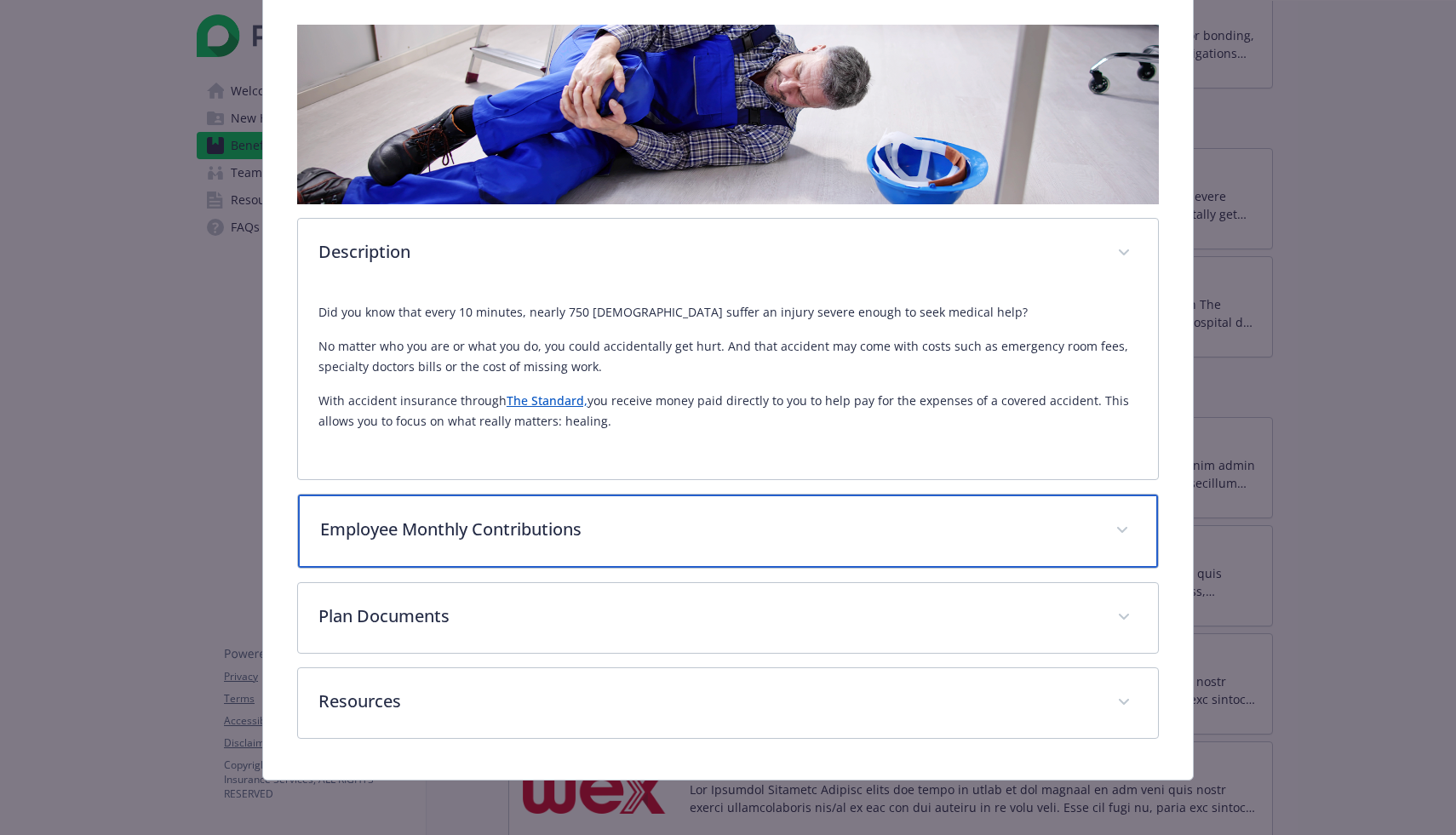
click at [426, 544] on div "Employee Monthly Contributions" at bounding box center [728, 531] width 860 height 73
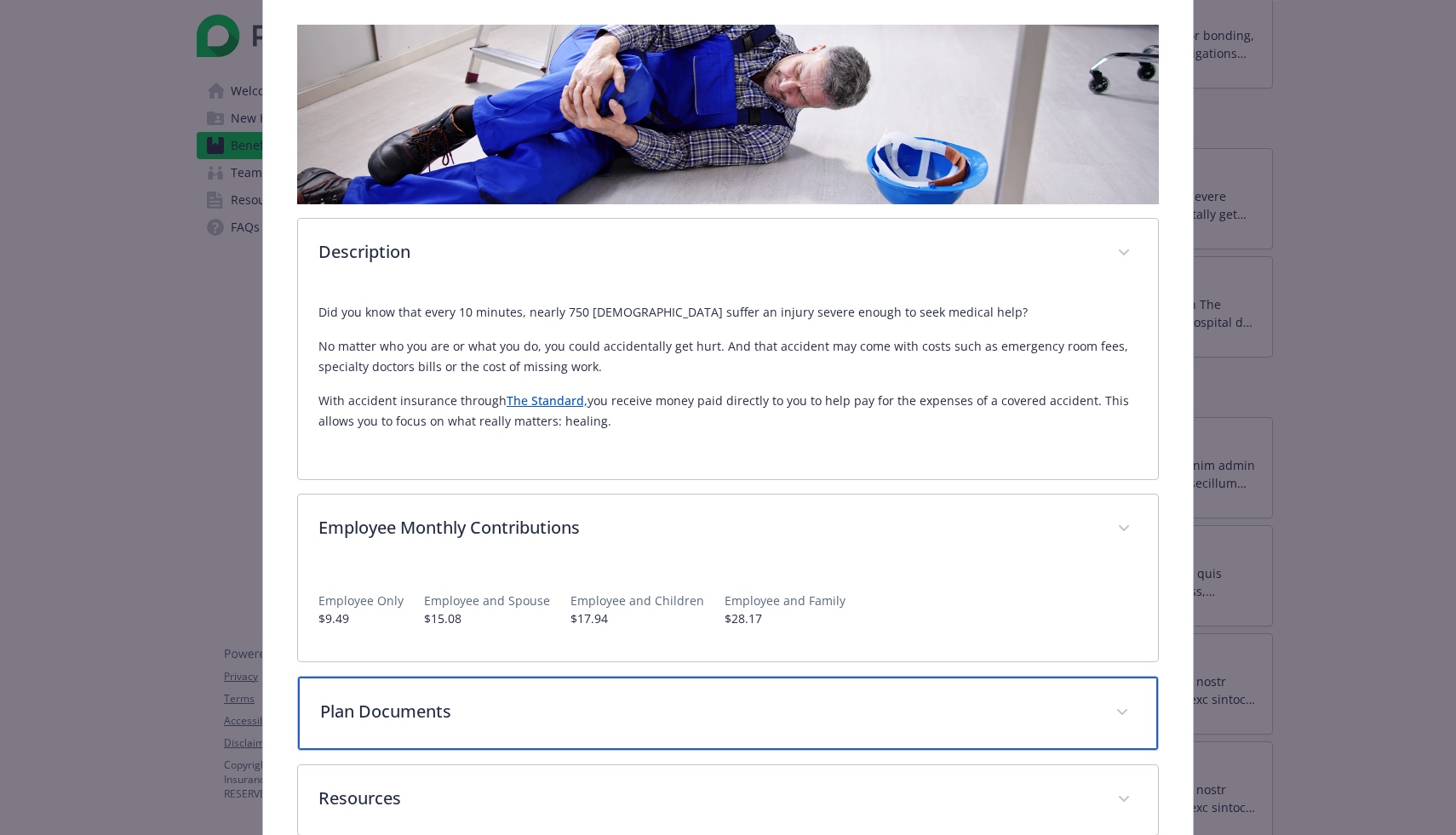
click at [500, 715] on p "Plan Documents" at bounding box center [708, 711] width 774 height 25
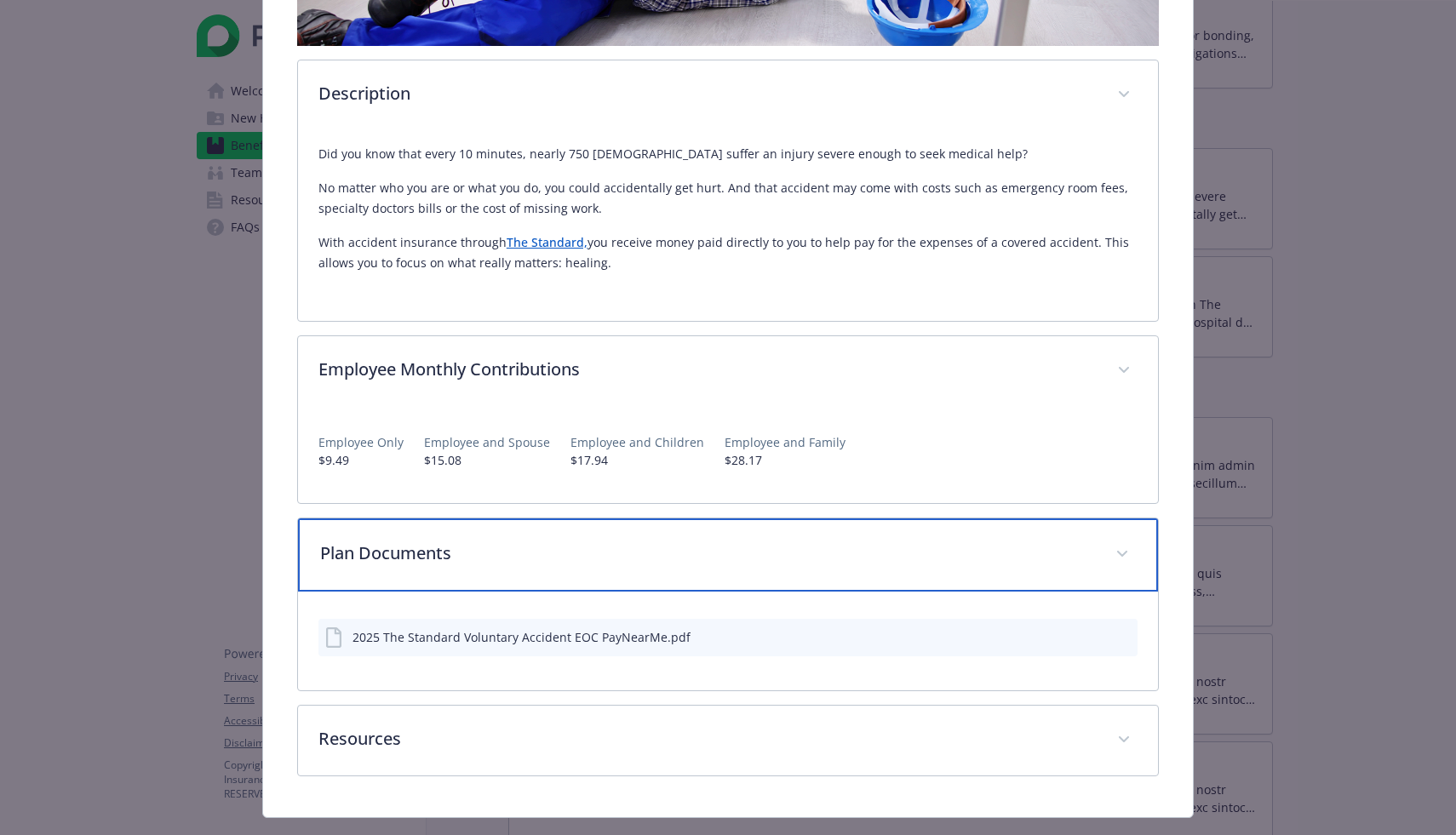
scroll to position [422, 0]
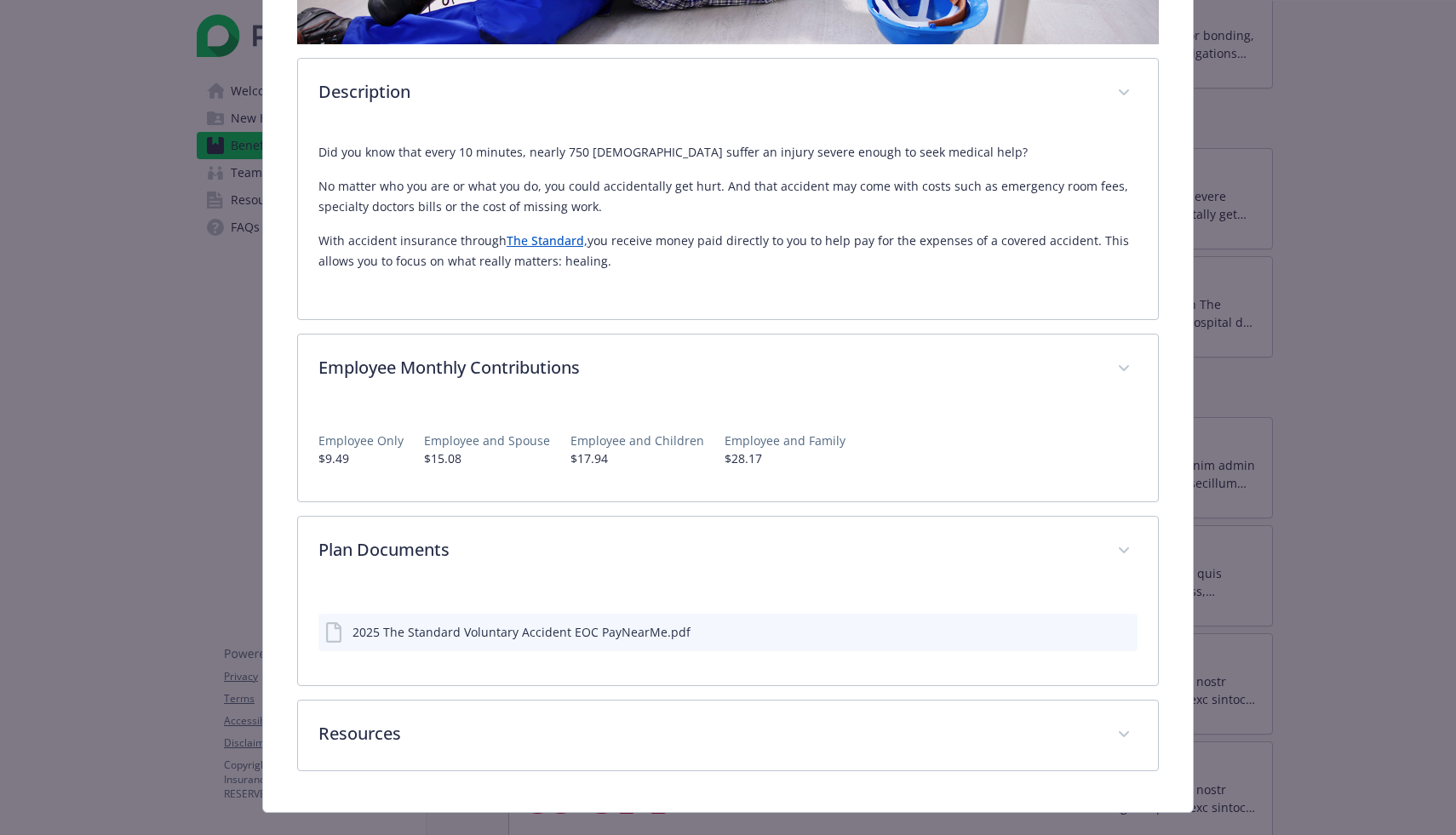
click at [551, 638] on div "2025 The Standard Voluntary Accident EOC PayNearMe.pdf" at bounding box center [521, 631] width 338 height 18
click at [1119, 637] on icon "preview file" at bounding box center [1121, 630] width 15 height 12
